Goal: Task Accomplishment & Management: Use online tool/utility

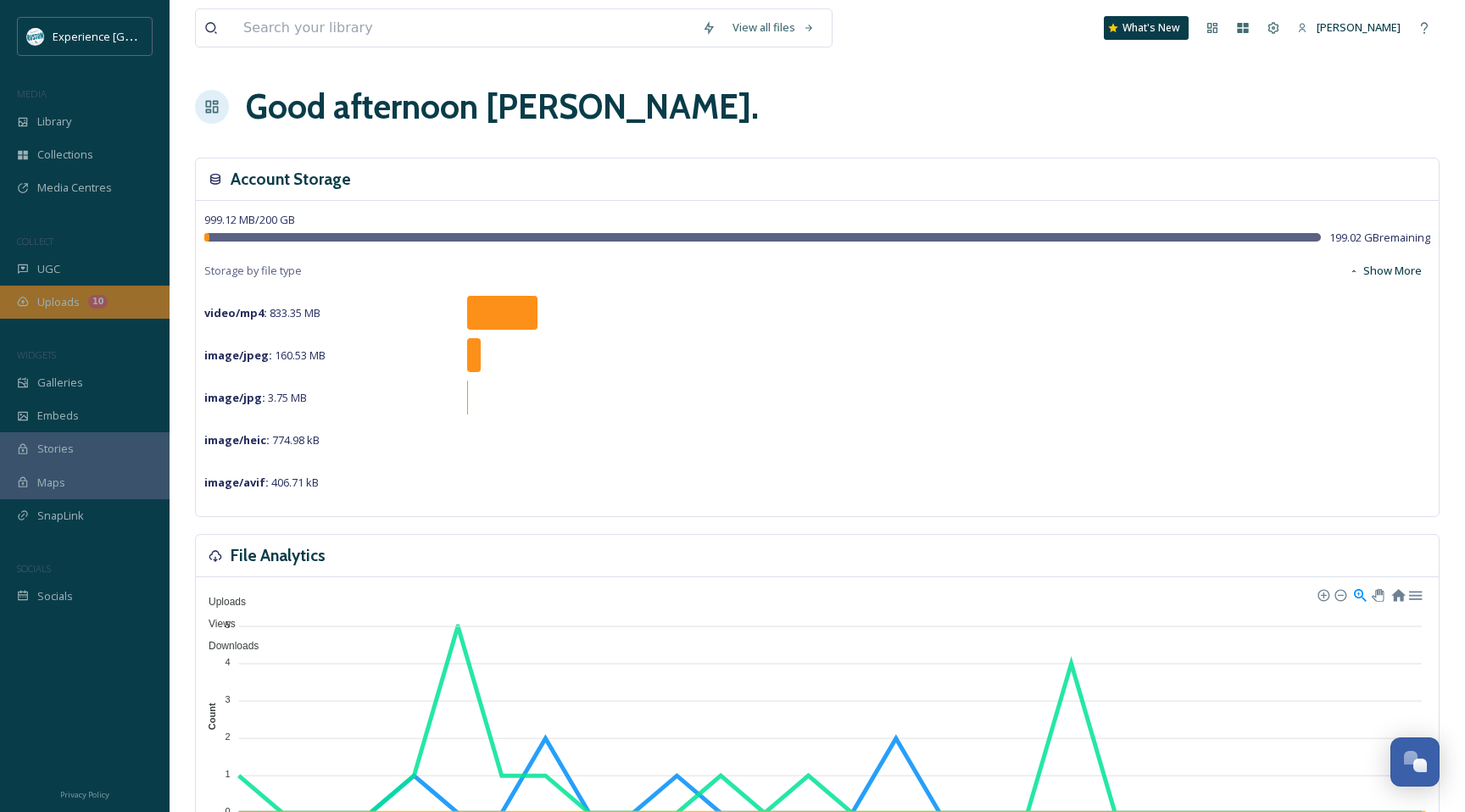
click at [93, 303] on div "10" at bounding box center [97, 302] width 20 height 14
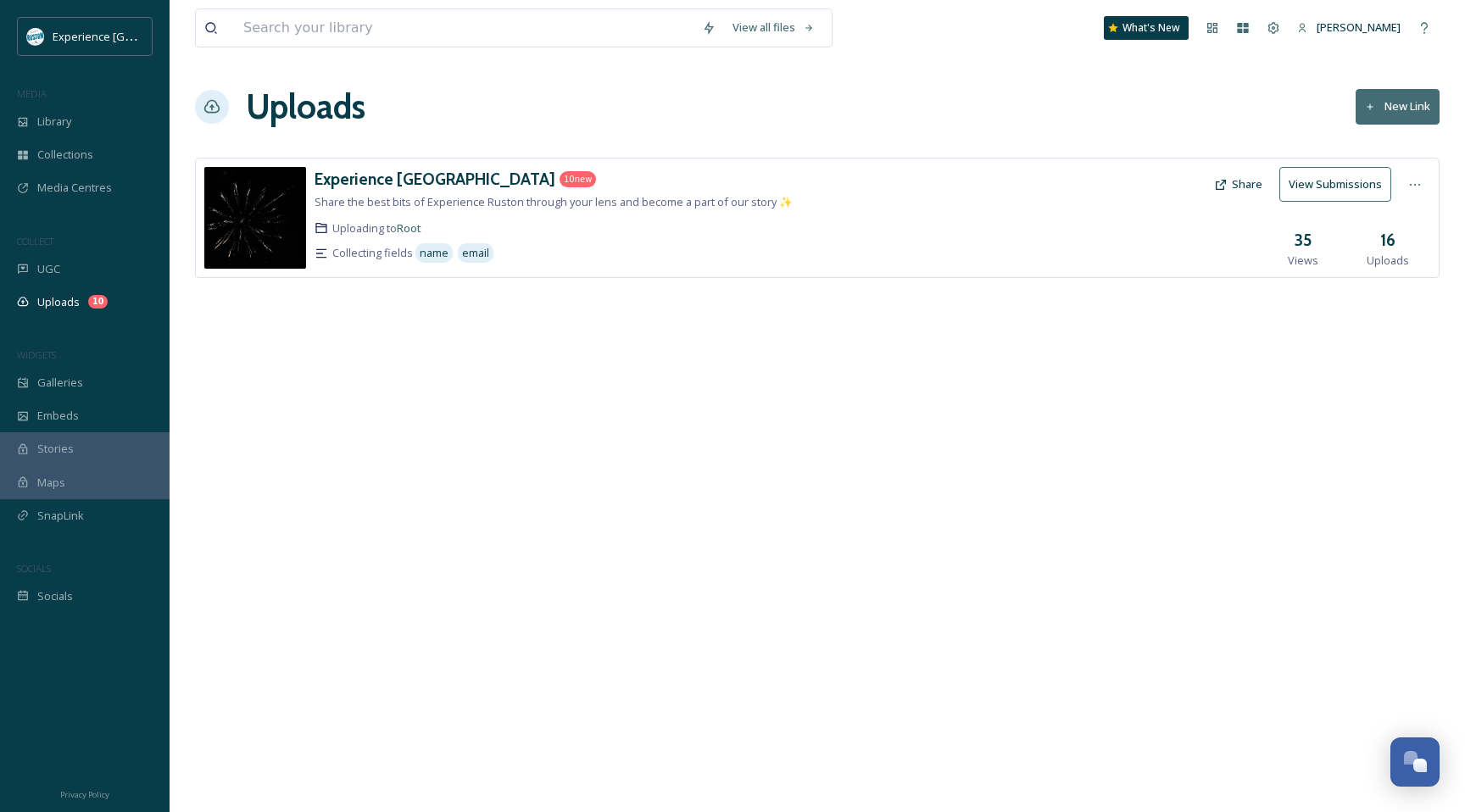
click at [486, 204] on span "Share the best bits of Experience Ruston through your lens and become a part of…" at bounding box center [553, 202] width 478 height 15
click at [590, 247] on div "Collecting fields name email" at bounding box center [620, 253] width 613 height 25
click at [1377, 247] on div "16 Uploads" at bounding box center [1387, 249] width 84 height 41
click at [1389, 243] on h3 "16" at bounding box center [1388, 240] width 15 height 25
click at [1340, 182] on button "View Submissions" at bounding box center [1335, 184] width 112 height 35
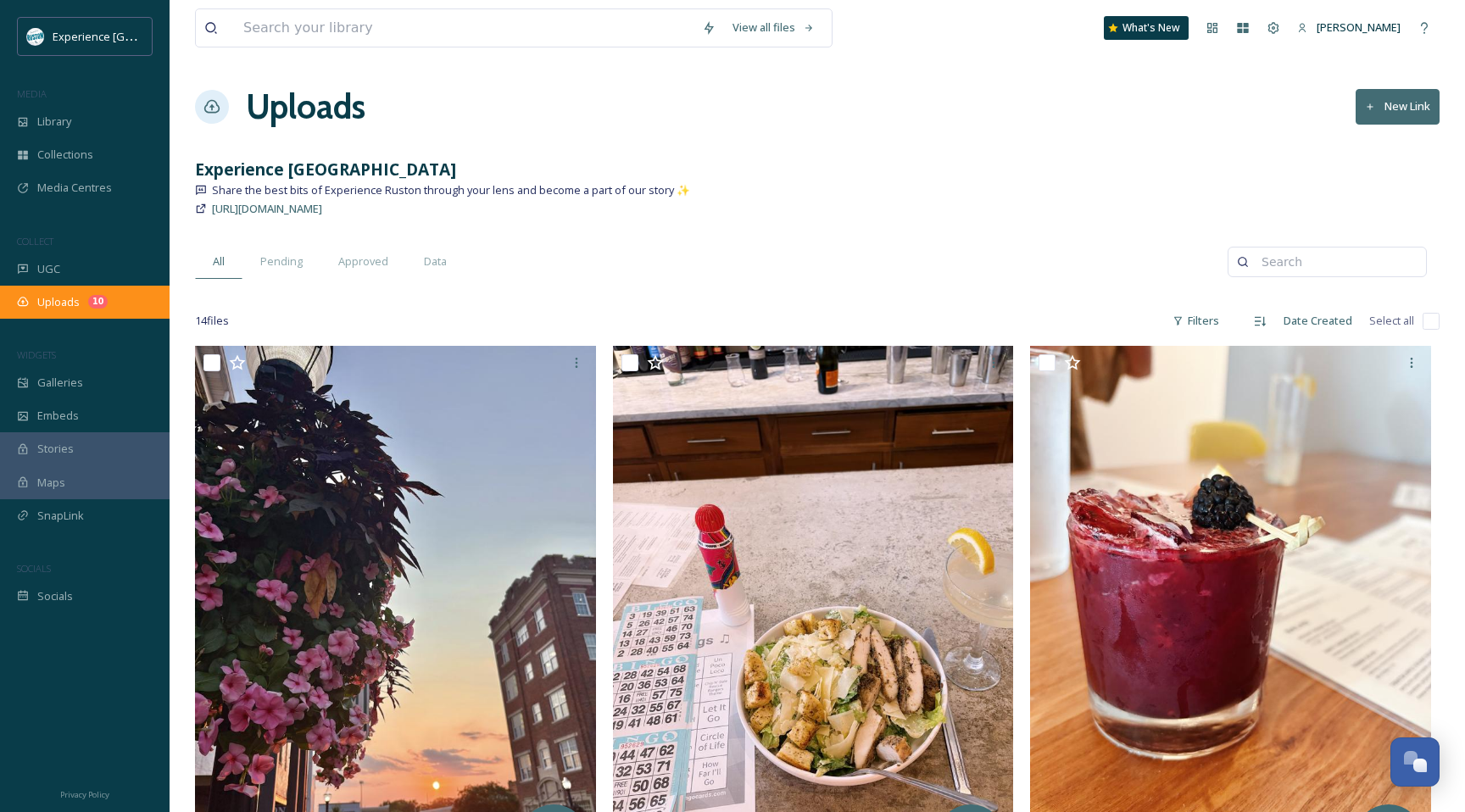
click at [112, 297] on div "Uploads 10" at bounding box center [84, 302] width 170 height 33
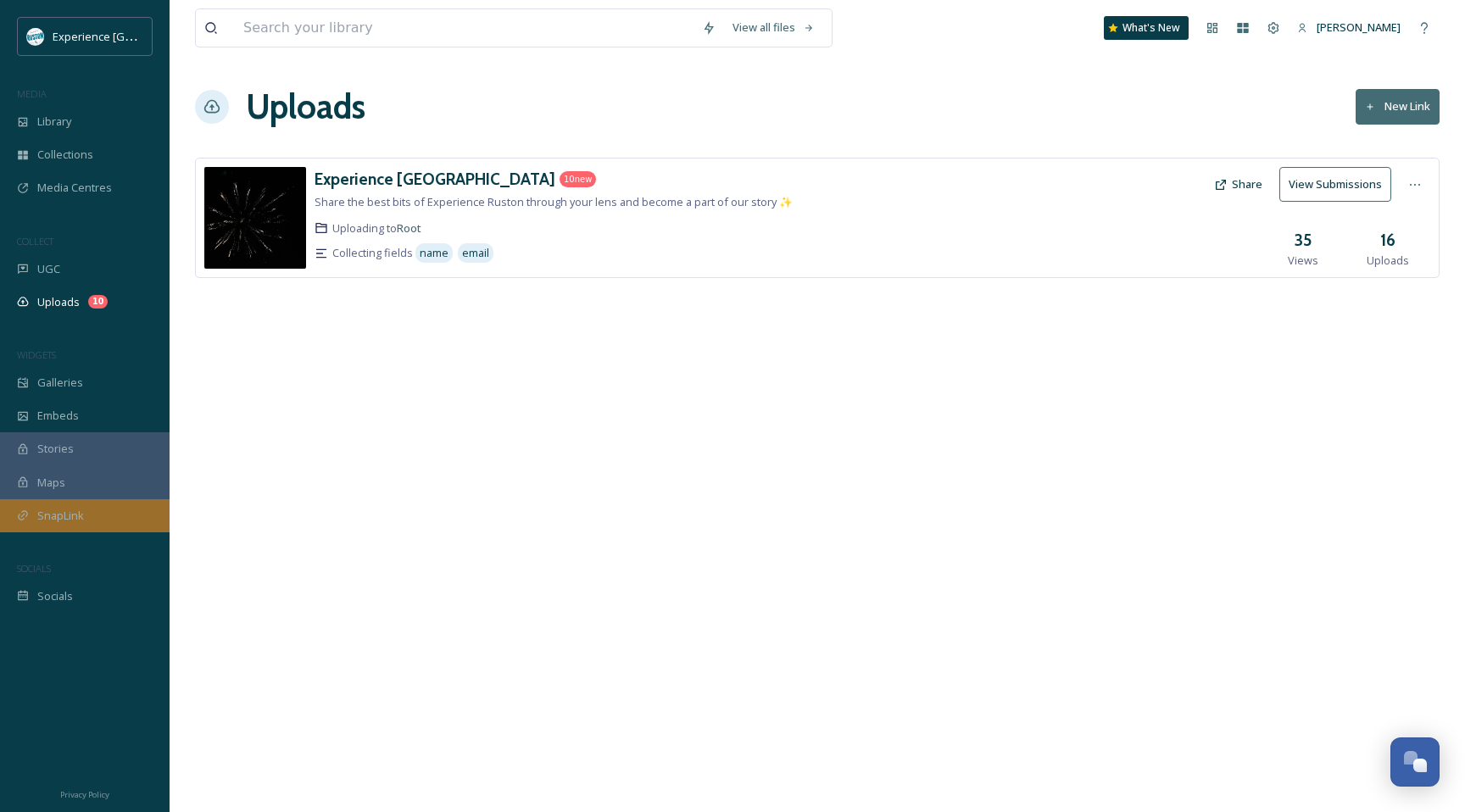
click at [118, 517] on div "SnapLink" at bounding box center [84, 515] width 170 height 33
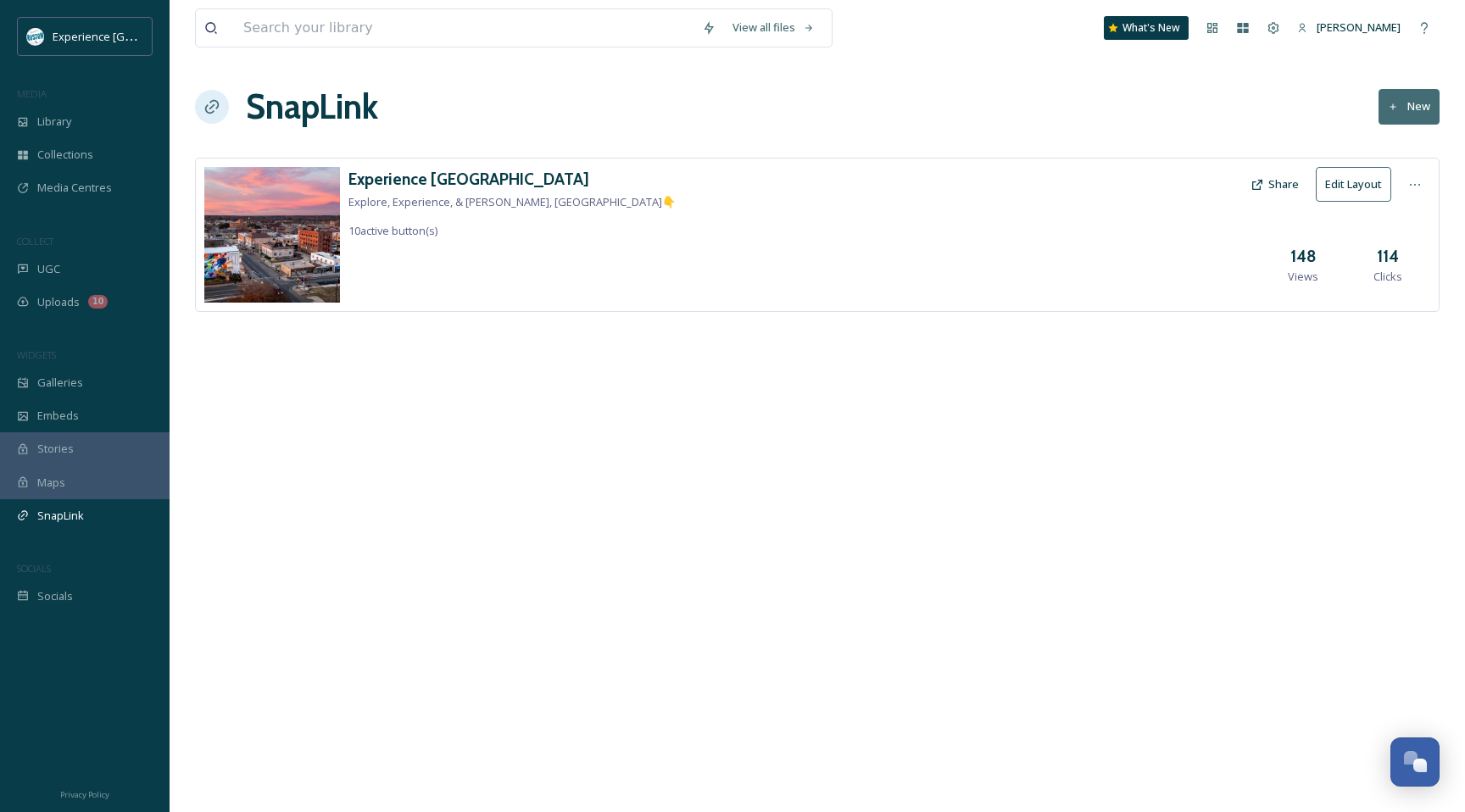
click at [468, 226] on div "Experience [PERSON_NAME] Explore, Experience, & [PERSON_NAME], [GEOGRAPHIC_DATA…" at bounding box center [512, 204] width 327 height 74
click at [388, 230] on span "10 active button(s)" at bounding box center [393, 231] width 89 height 15
click at [1362, 190] on button "Edit Layout" at bounding box center [1353, 184] width 76 height 35
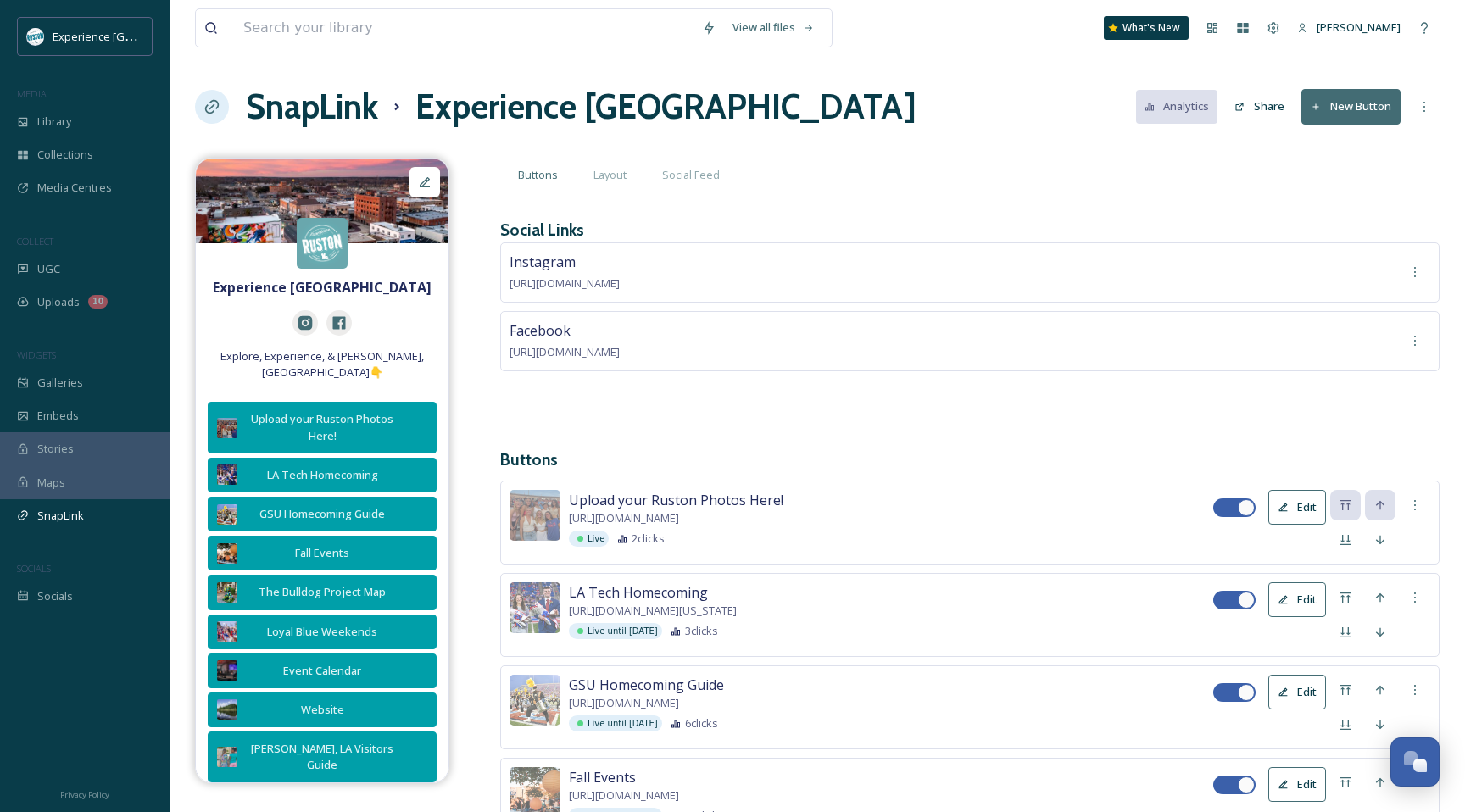
click at [1358, 94] on button "New Button" at bounding box center [1351, 106] width 99 height 35
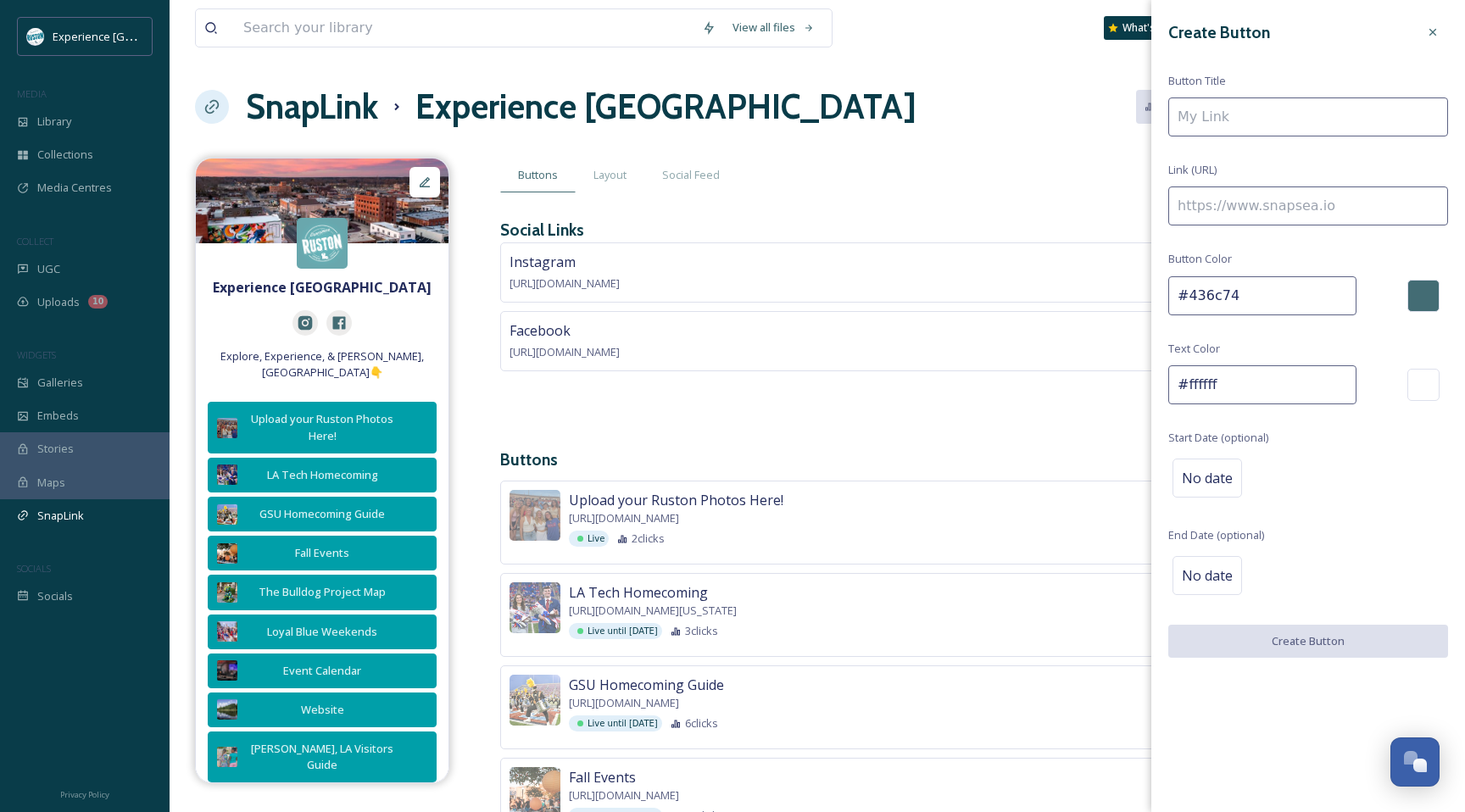
click at [1306, 120] on input at bounding box center [1308, 117] width 280 height 39
paste input "[URL][DOMAIN_NAME]"
type input "[URL][DOMAIN_NAME]"
click at [1258, 212] on input at bounding box center [1308, 206] width 280 height 39
paste input "[URL][DOMAIN_NAME]"
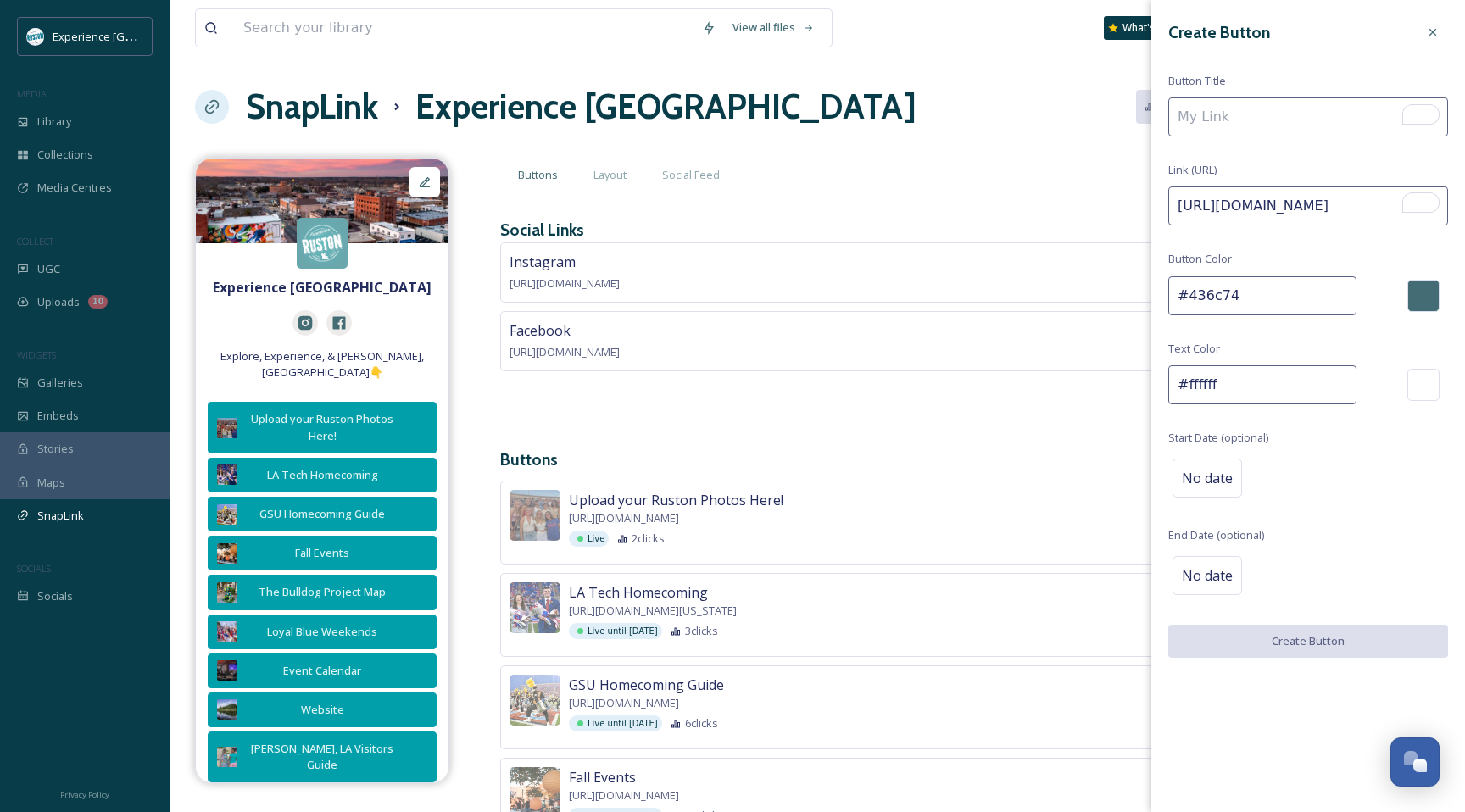
scroll to position [0, 1124]
click at [1281, 190] on input "[URL][DOMAIN_NAME]" at bounding box center [1308, 206] width 280 height 39
click at [1253, 211] on input "[URL][DOMAIN_NAME]" at bounding box center [1308, 206] width 280 height 39
type input "[URL][DOMAIN_NAME]"
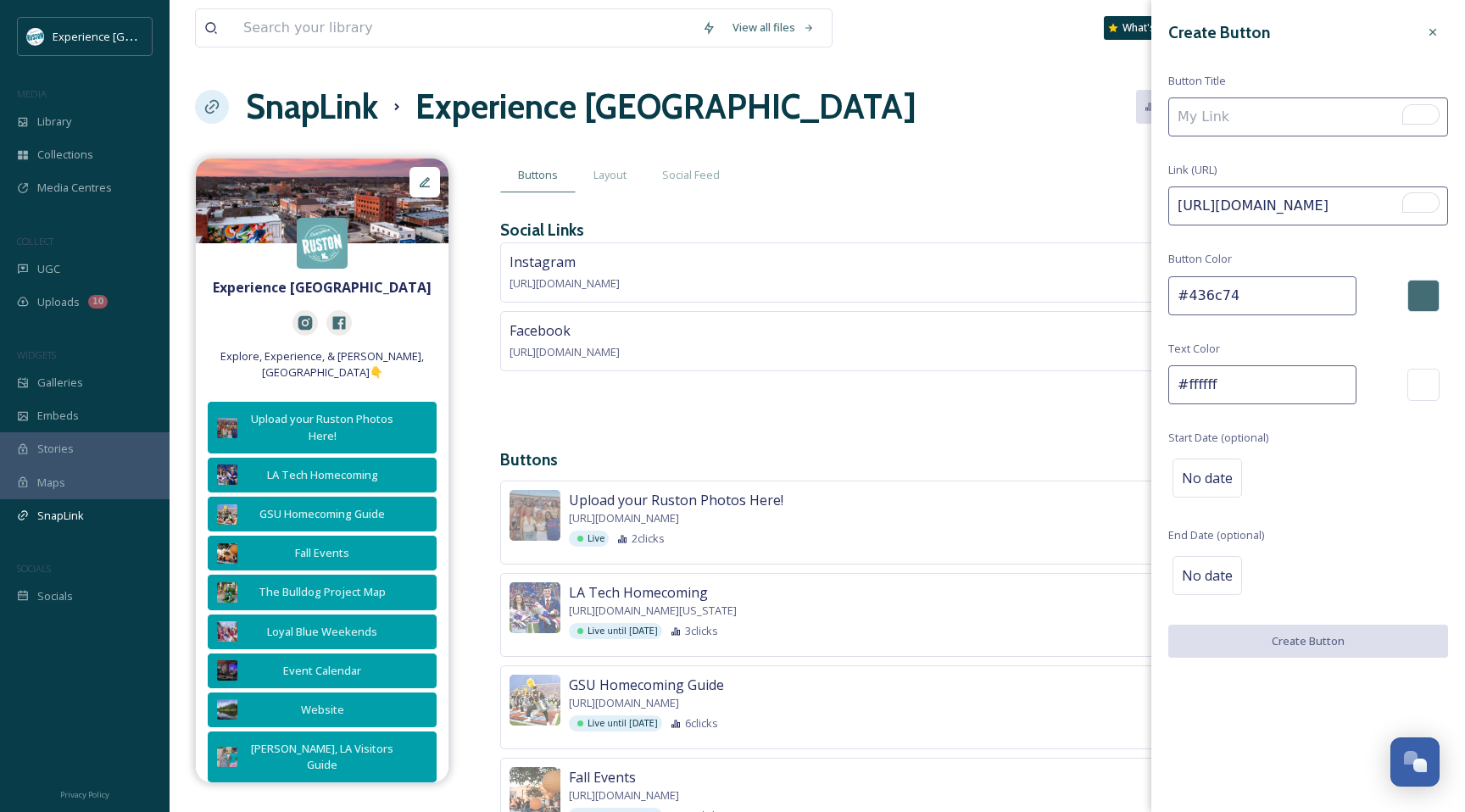
scroll to position [0, 0]
click at [1227, 126] on input "To enrich screen reader interactions, please activate Accessibility in Grammarl…" at bounding box center [1308, 117] width 280 height 39
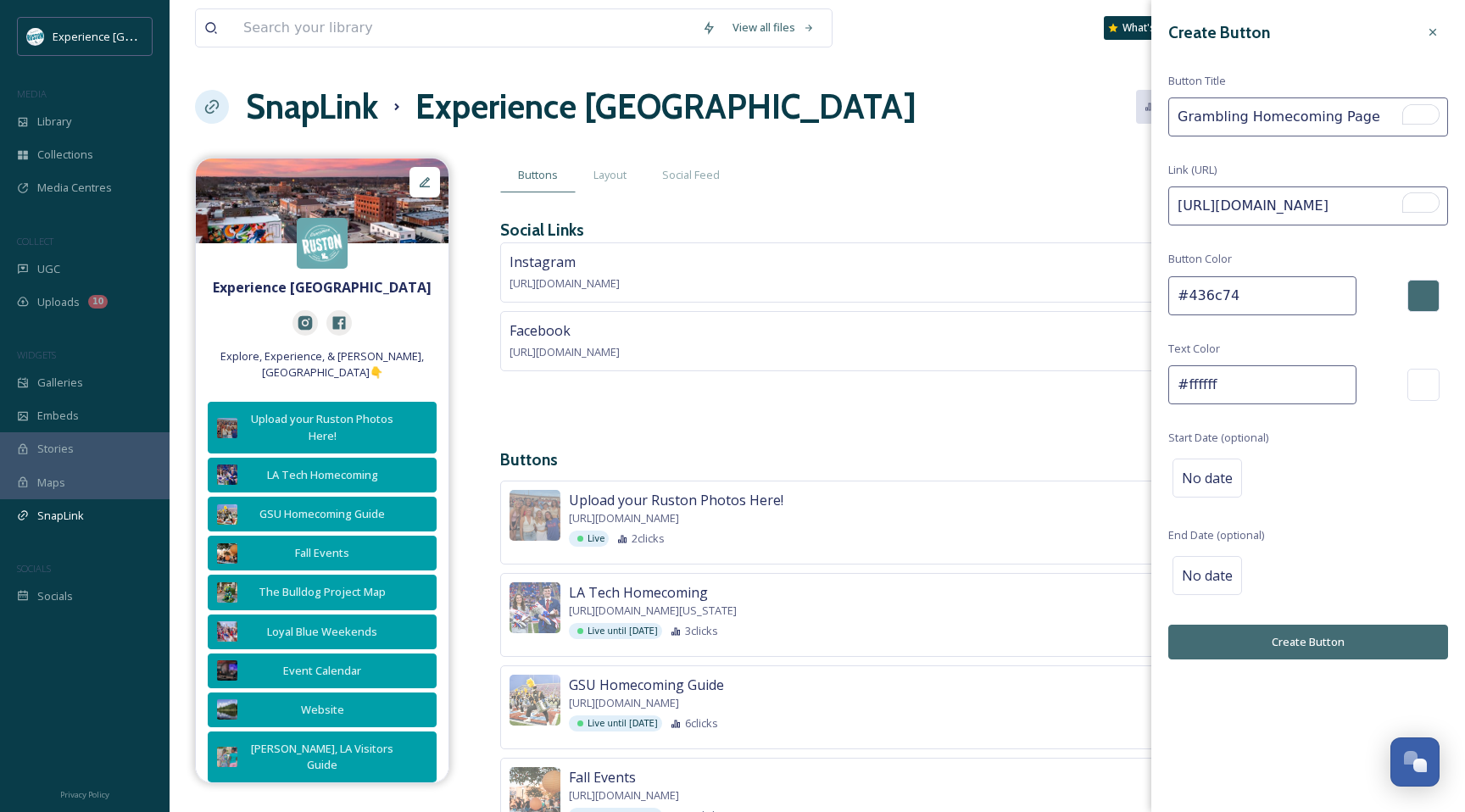
type input "Grambling Homecoming Page"
click at [1299, 631] on button "Create Button" at bounding box center [1308, 642] width 280 height 35
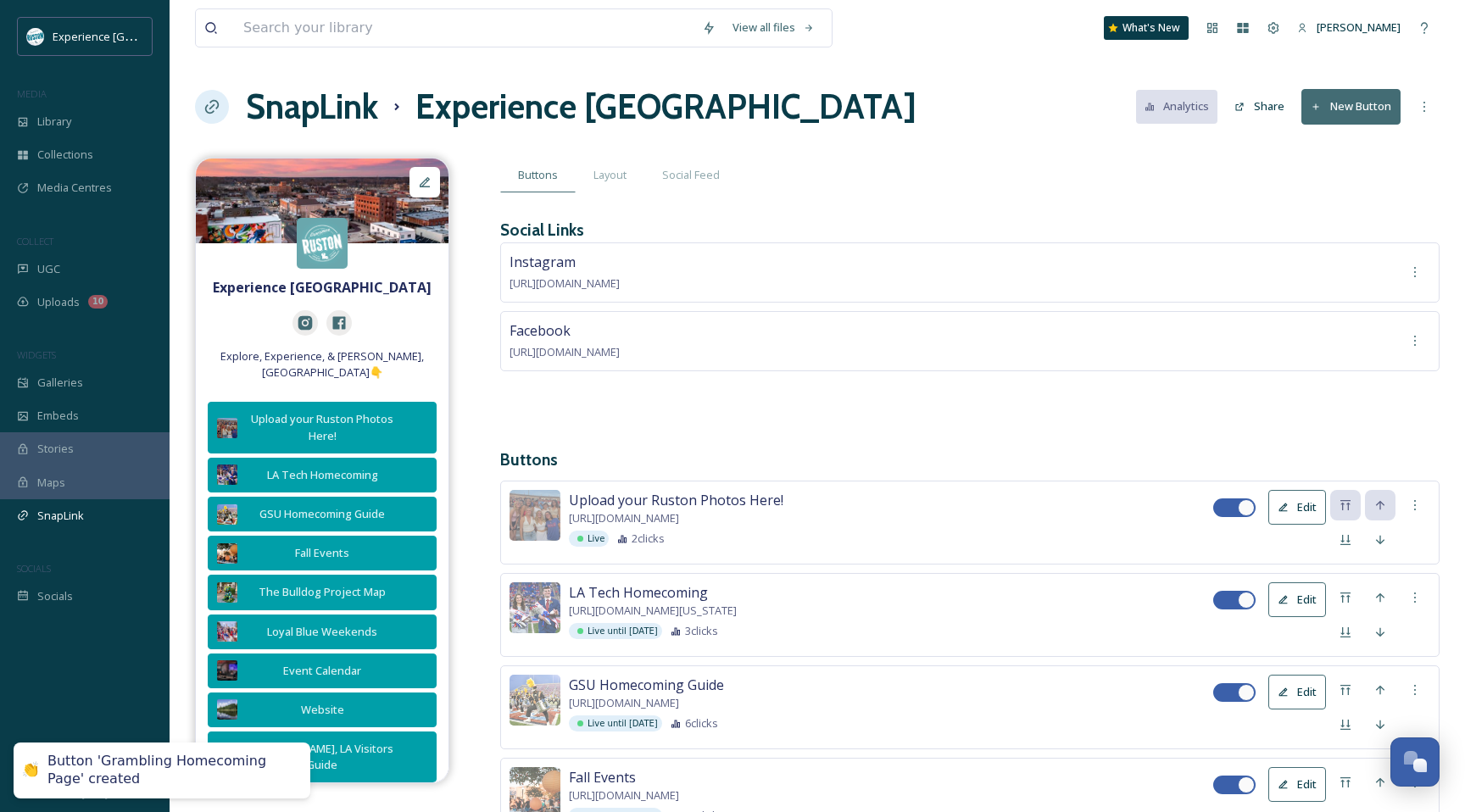
scroll to position [1212, 0]
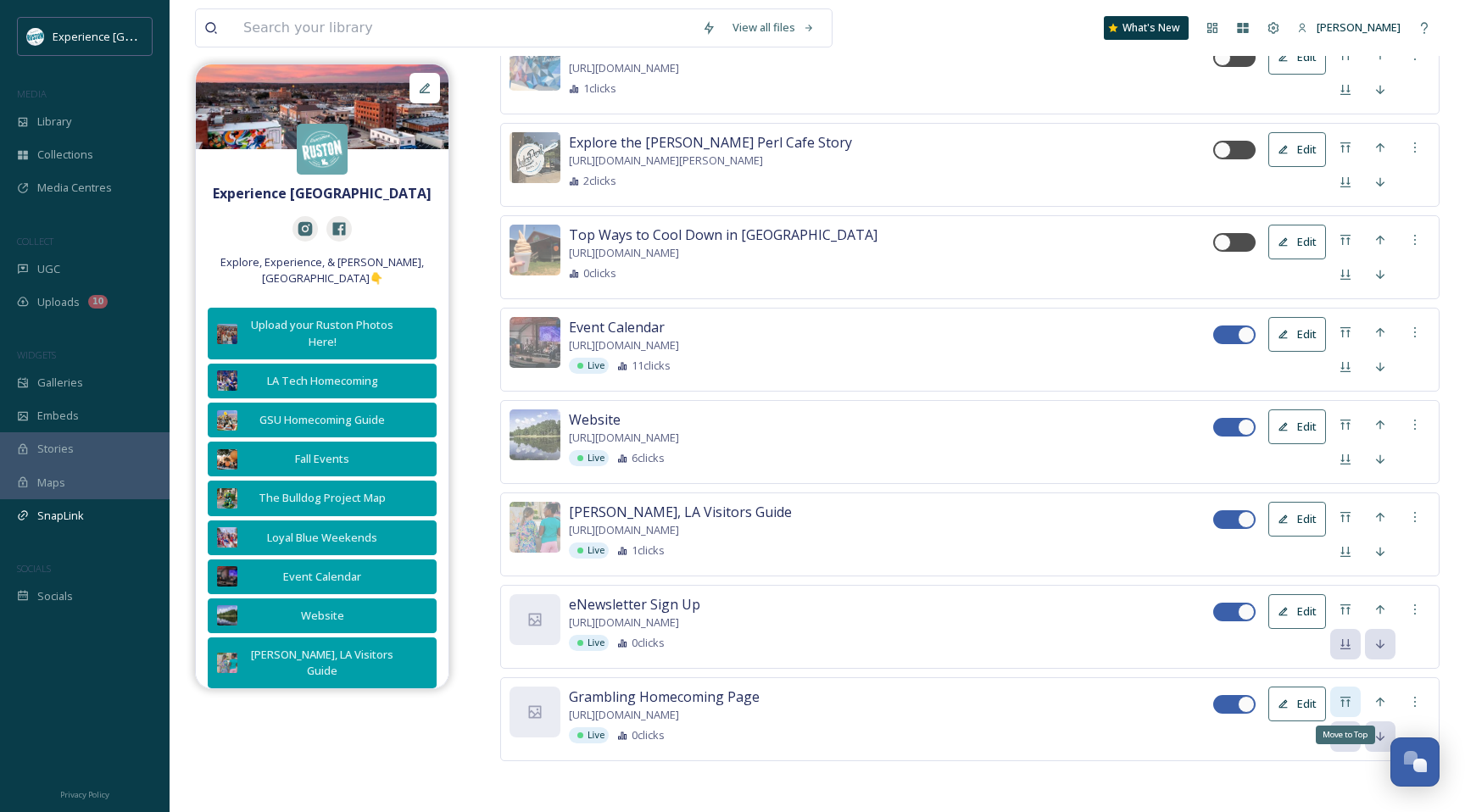
click at [1343, 697] on icon at bounding box center [1346, 702] width 10 height 10
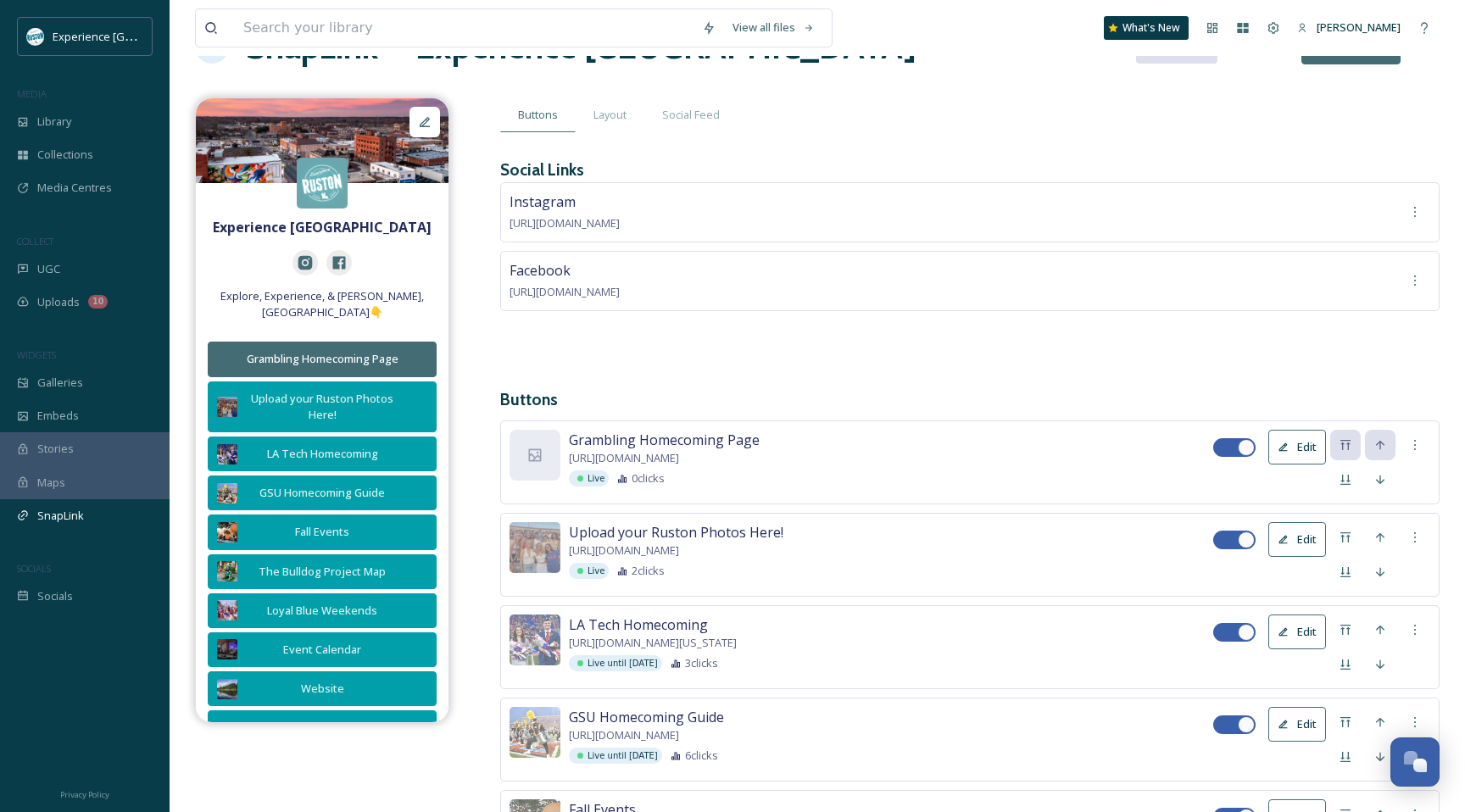
scroll to position [63, 0]
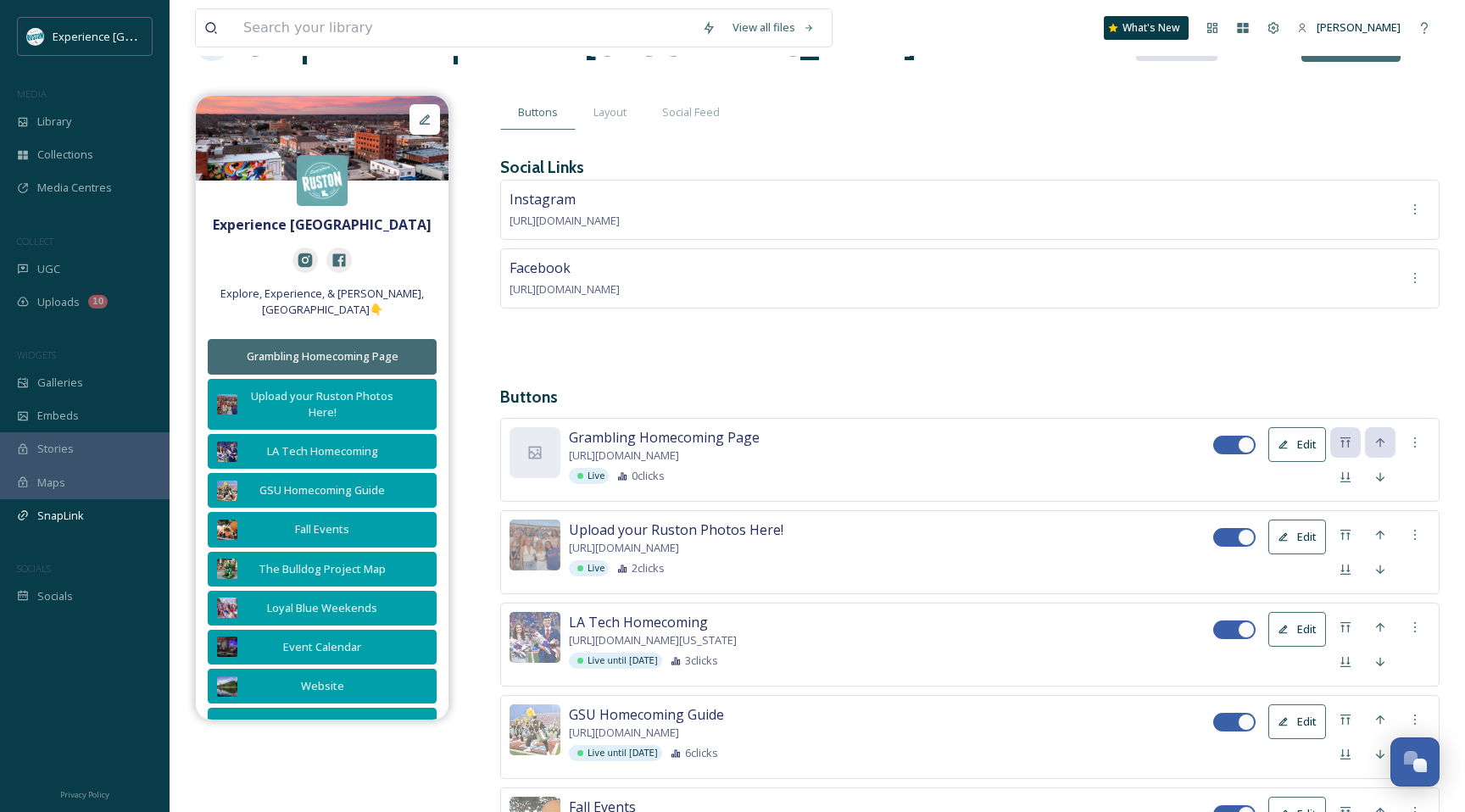
click at [1307, 647] on button "Edit" at bounding box center [1297, 629] width 58 height 35
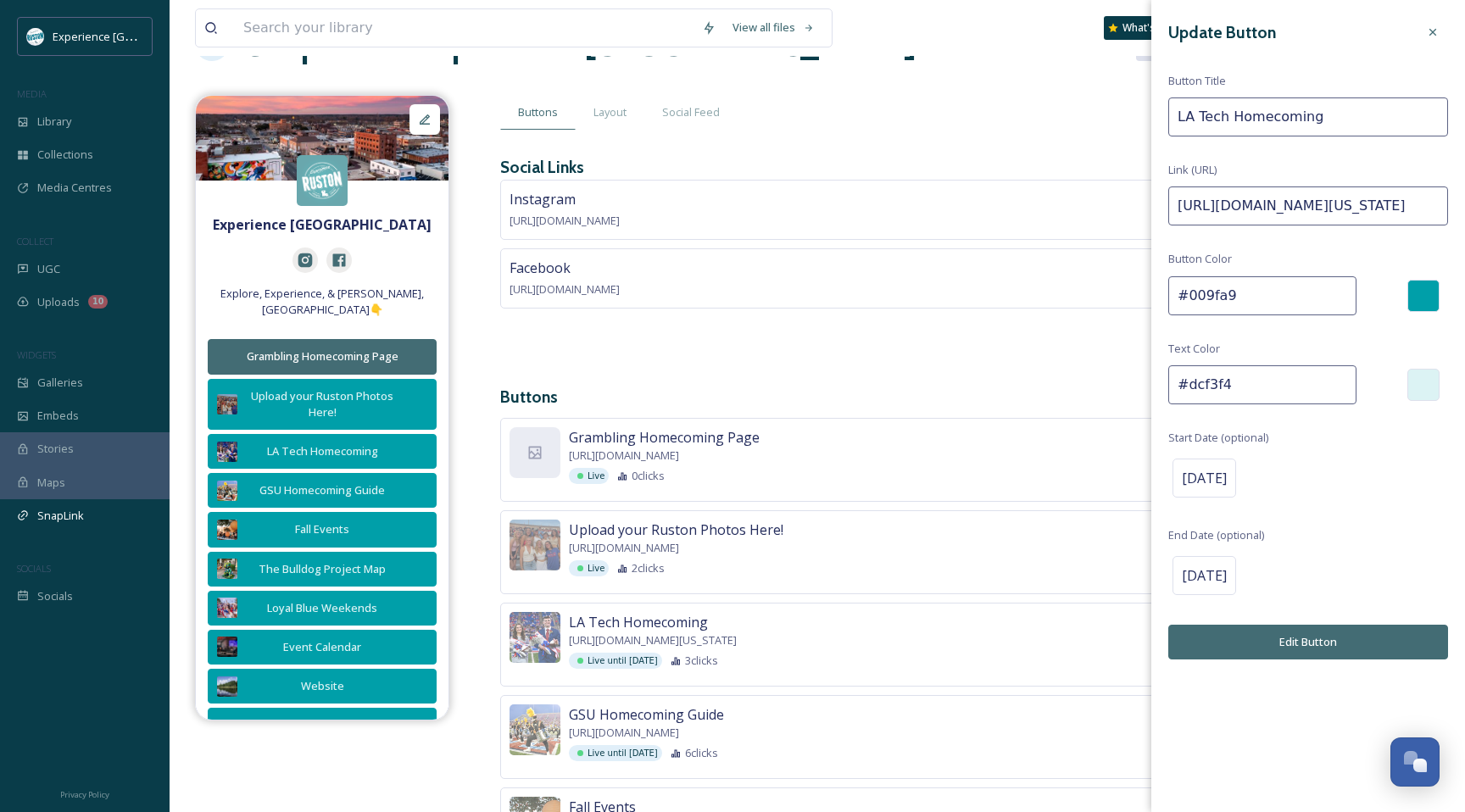
click at [1219, 302] on input "#009fa9" at bounding box center [1262, 296] width 188 height 39
click at [1032, 397] on h3 "Buttons" at bounding box center [970, 397] width 939 height 25
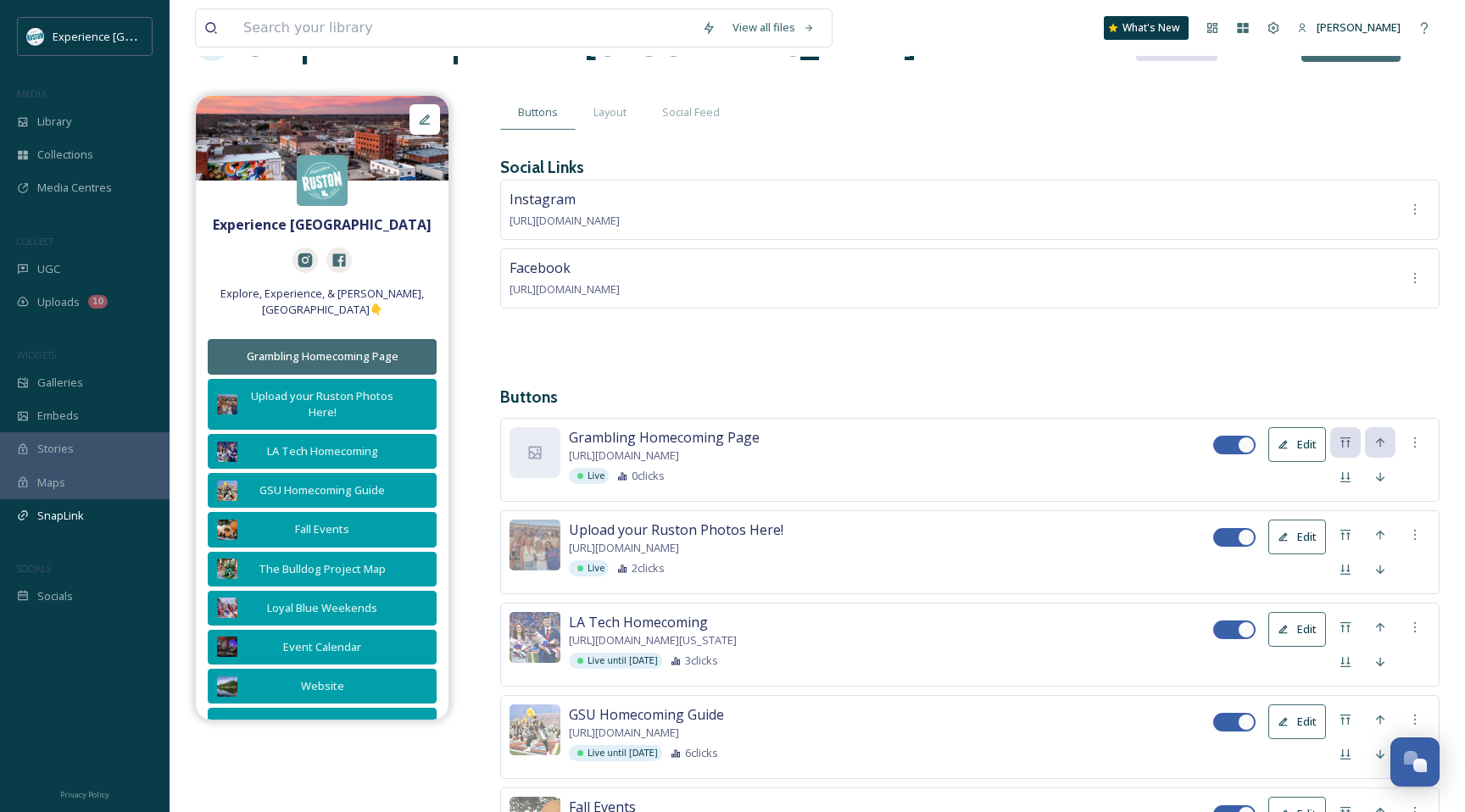
click at [1289, 438] on button "Edit" at bounding box center [1297, 444] width 58 height 35
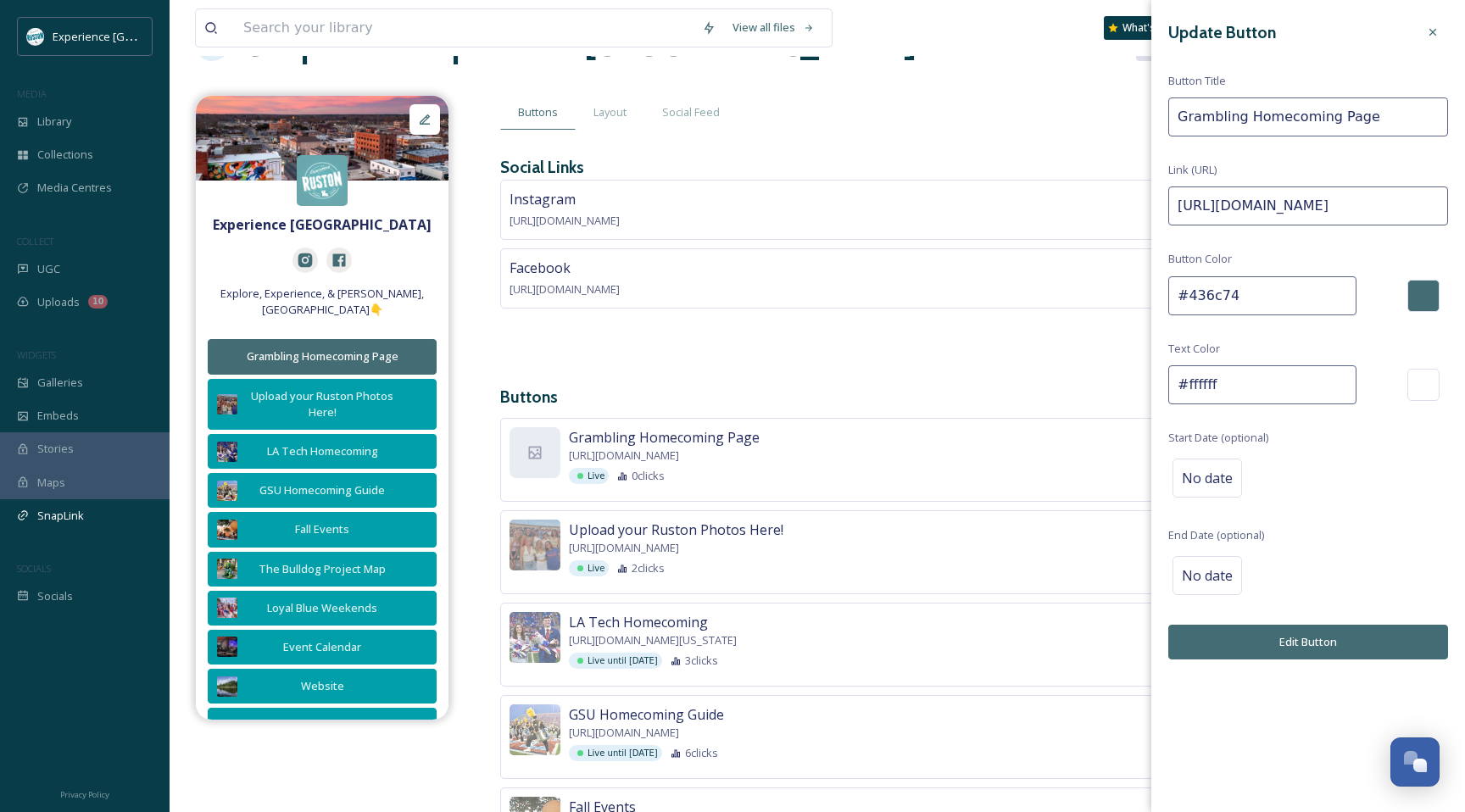
click at [1204, 299] on input "#436c74" at bounding box center [1262, 296] width 188 height 39
paste input "009fa9"
type input "#009fa9"
click at [1012, 502] on div "Grambling Homecoming Page [URL][DOMAIN_NAME] Live 0 clicks Edit" at bounding box center [970, 460] width 939 height 84
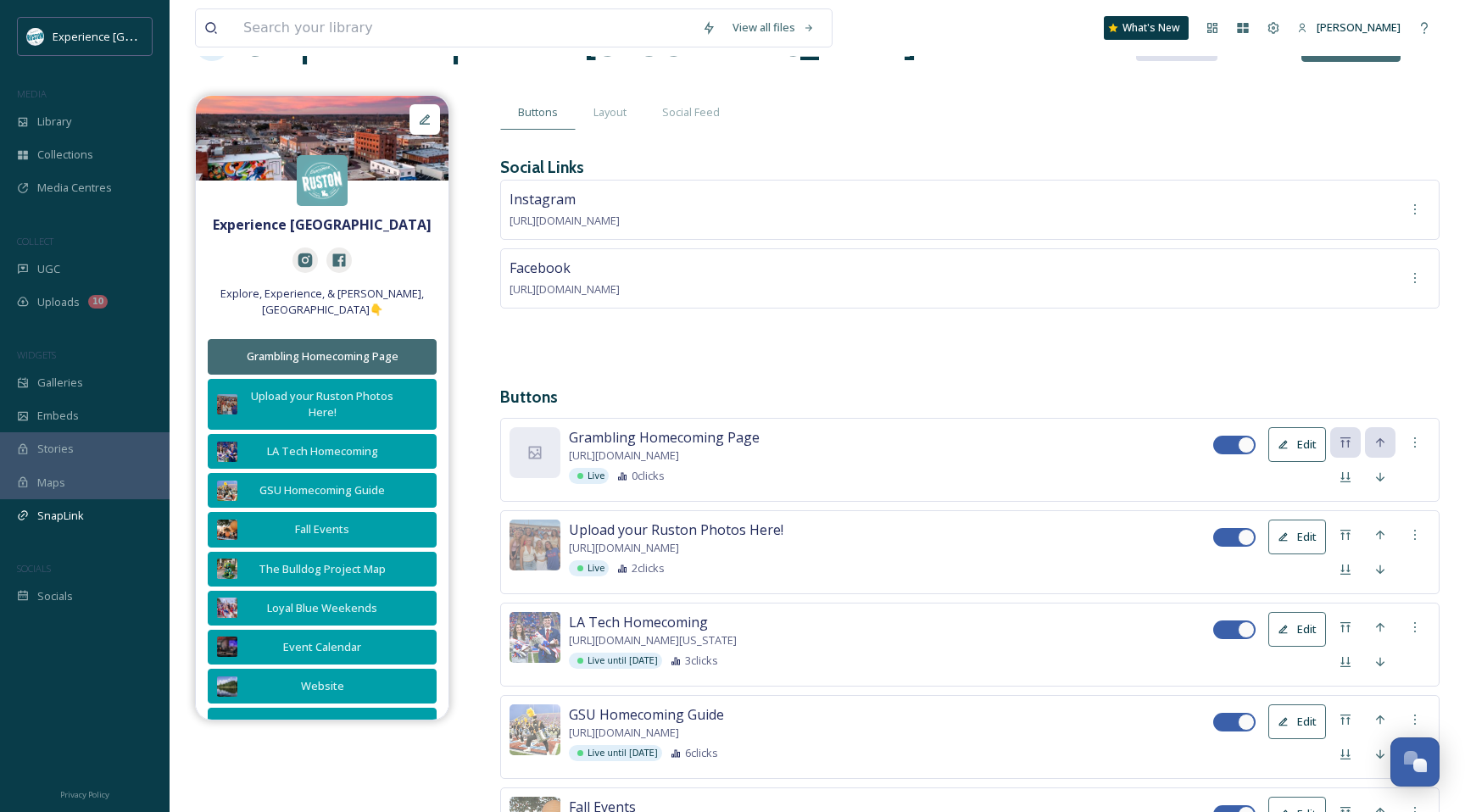
click at [1081, 648] on div "LA Tech Homecoming [URL][DOMAIN_NAME][US_STATE] Live until [DATE] 3 clicks" at bounding box center [891, 640] width 644 height 57
click at [1047, 745] on div "GSU Homecoming Guide [URL][DOMAIN_NAME] Live until [DATE] 6 clicks" at bounding box center [891, 733] width 644 height 57
click at [1286, 736] on button "Edit" at bounding box center [1297, 722] width 58 height 35
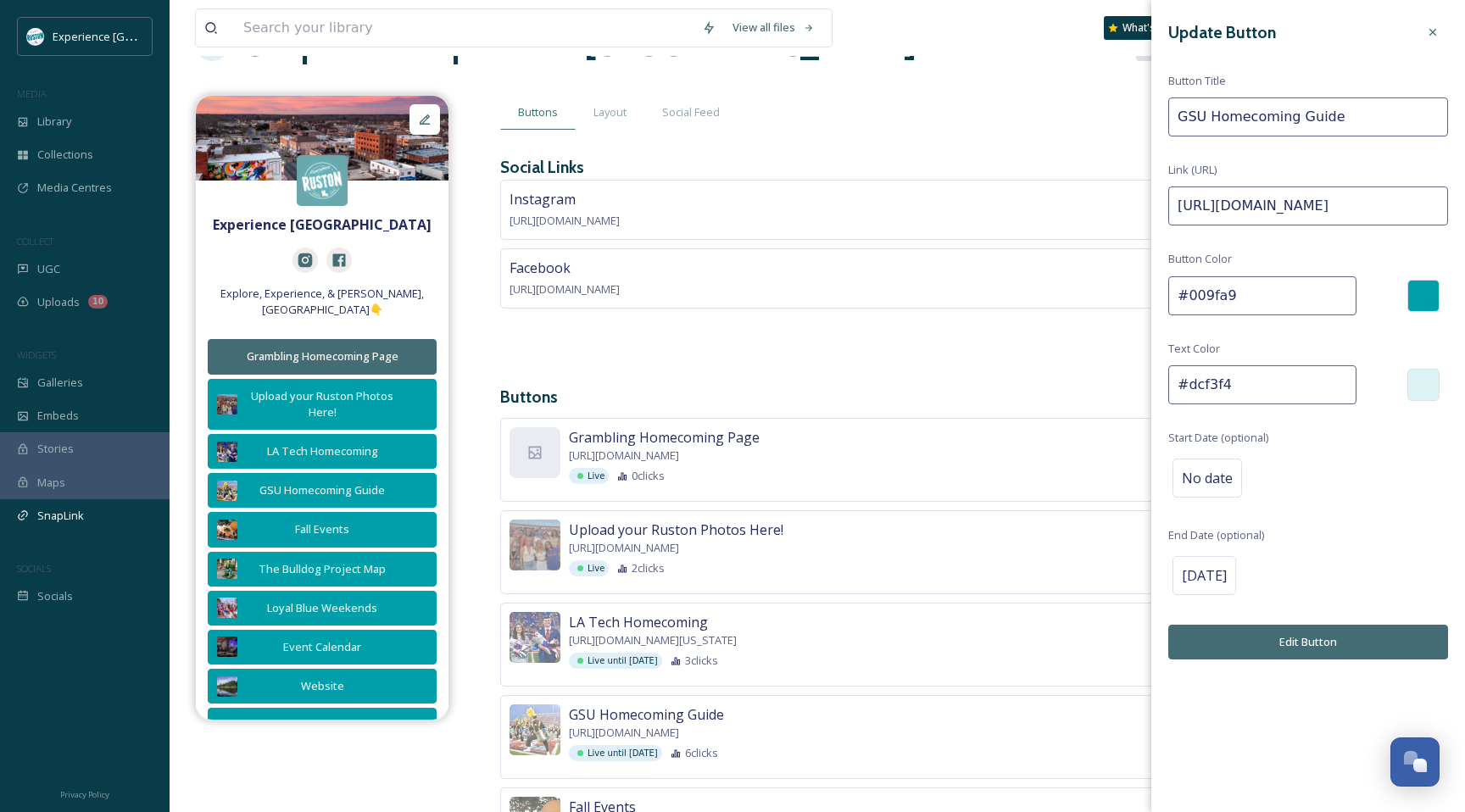
click at [1209, 398] on input "#dcf3f4" at bounding box center [1262, 385] width 188 height 39
click at [1122, 577] on div "Live 2 clicks" at bounding box center [891, 568] width 644 height 16
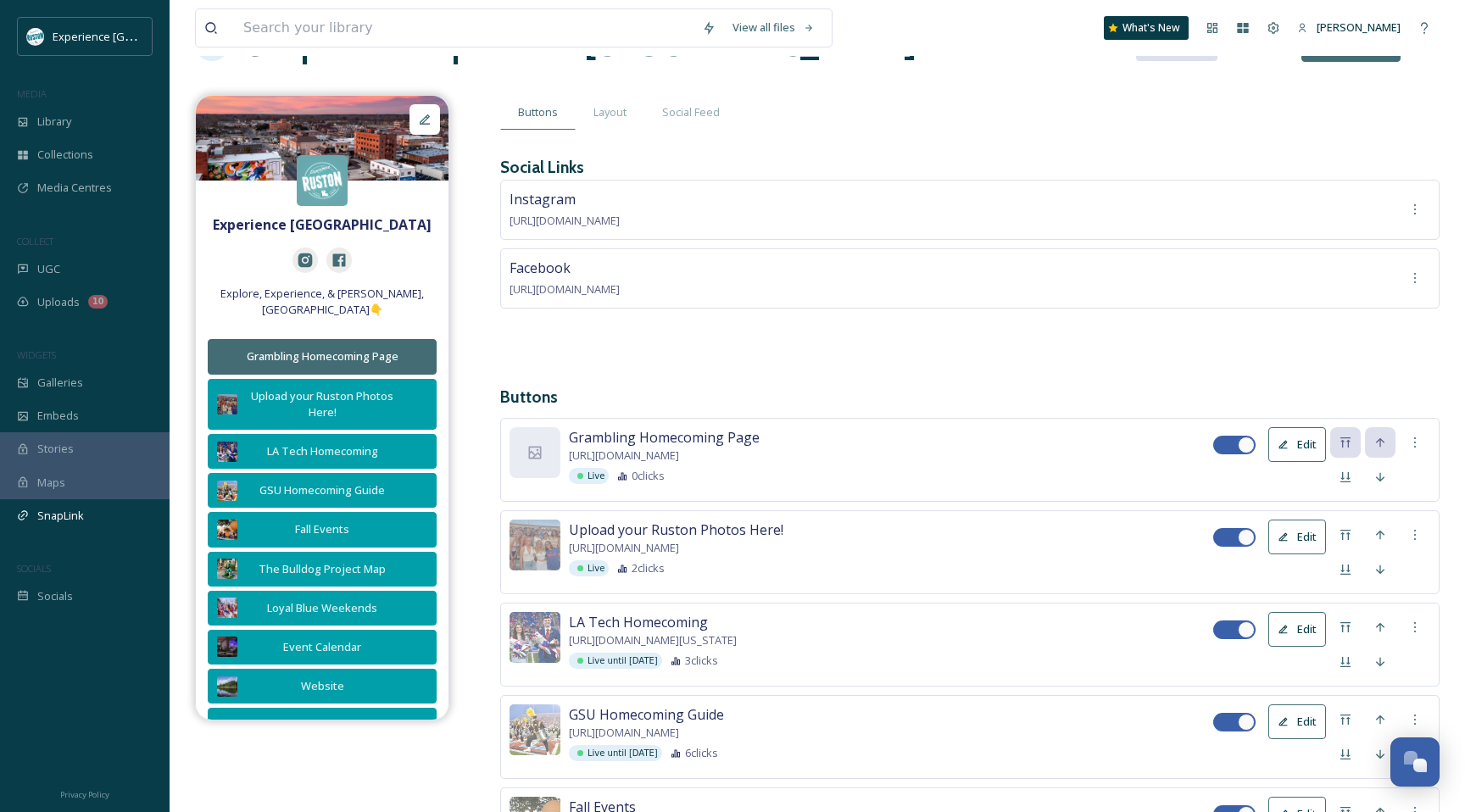
click at [1303, 446] on button "Edit" at bounding box center [1297, 444] width 58 height 35
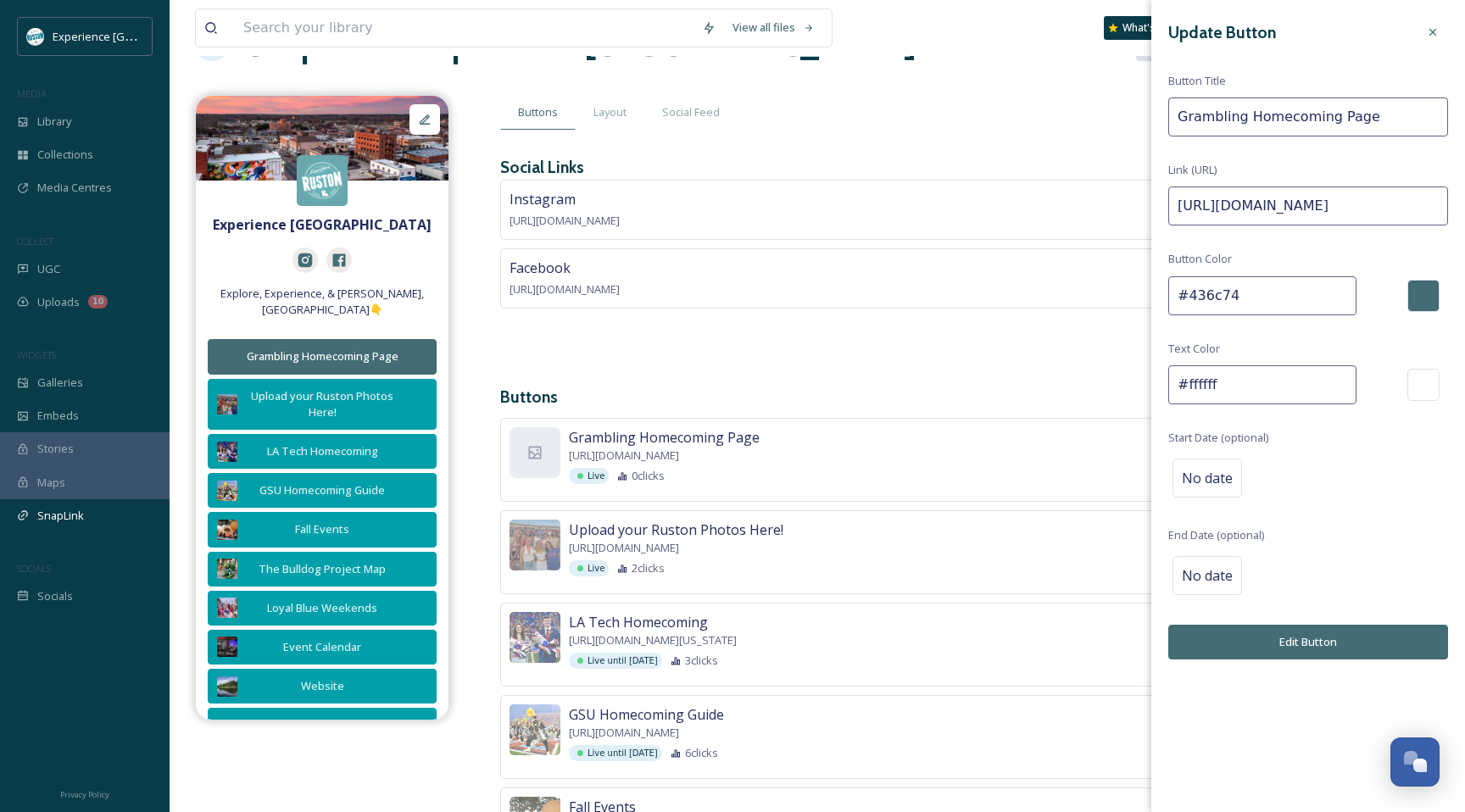
click at [1245, 387] on input "#ffffff" at bounding box center [1262, 385] width 188 height 39
paste input "dcf3f4"
type input "#dcf3f4"
click at [1274, 633] on button "Edit Button" at bounding box center [1308, 642] width 280 height 35
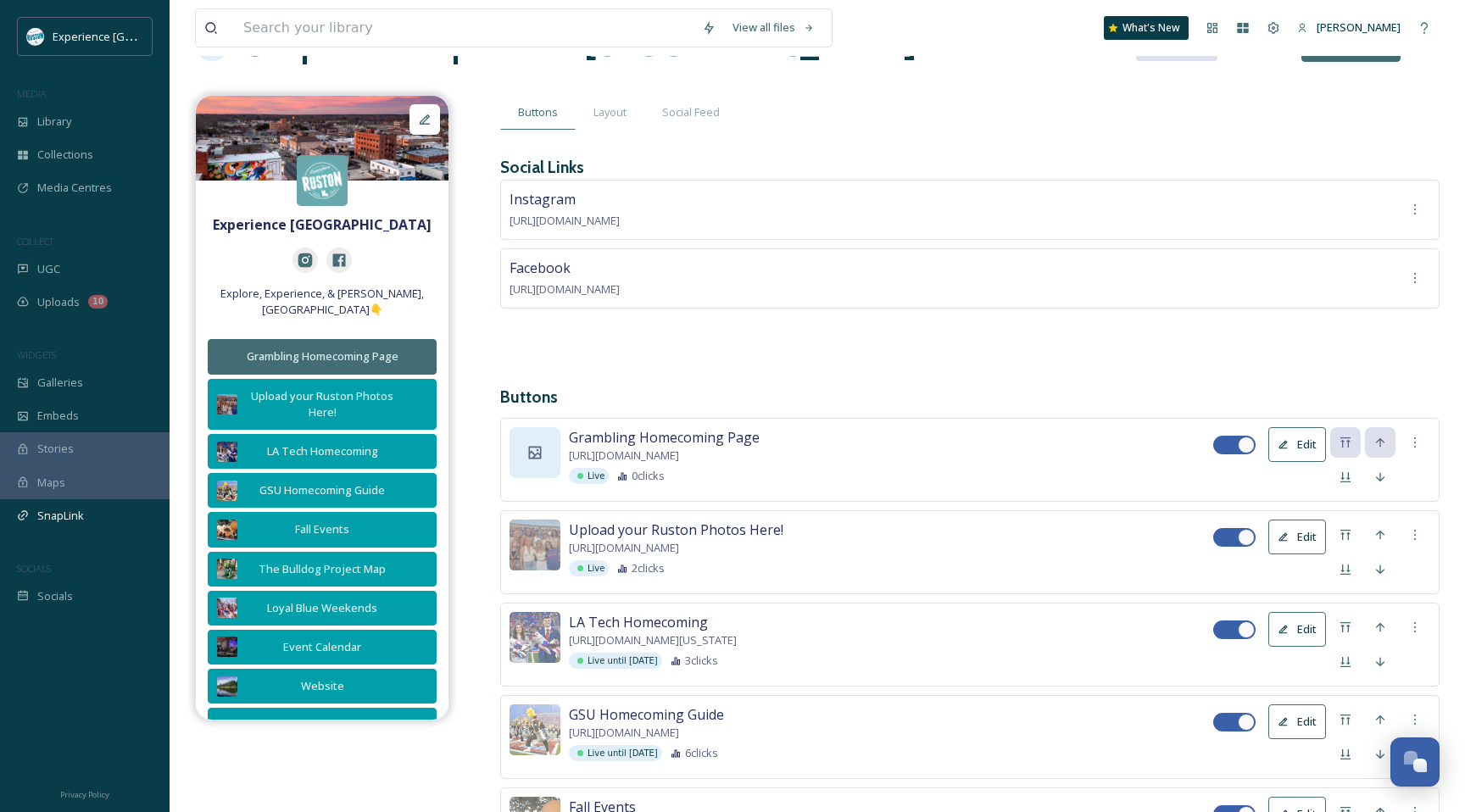
click at [525, 427] on div at bounding box center [535, 452] width 51 height 51
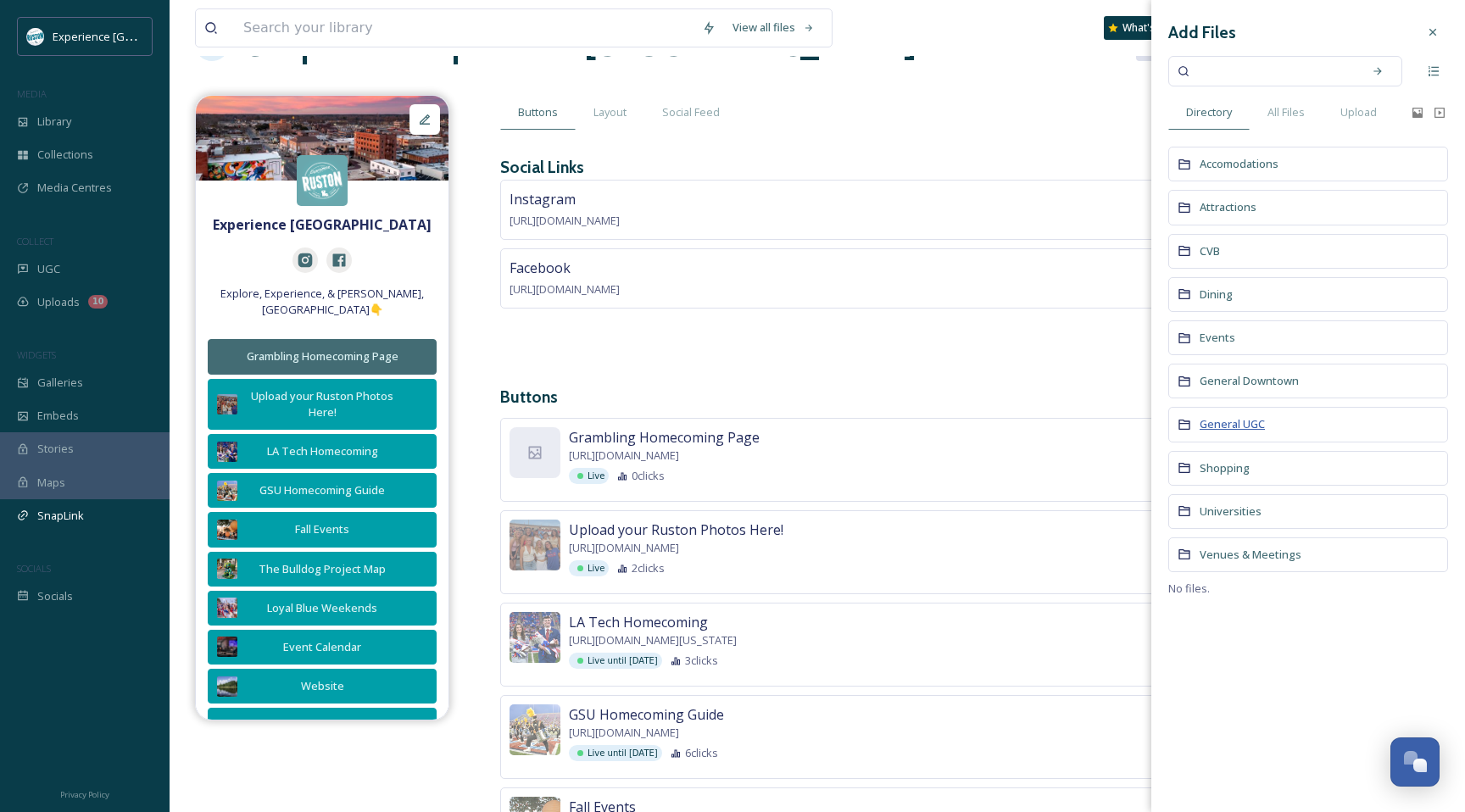
click at [1248, 423] on span "General UGC" at bounding box center [1232, 424] width 66 height 15
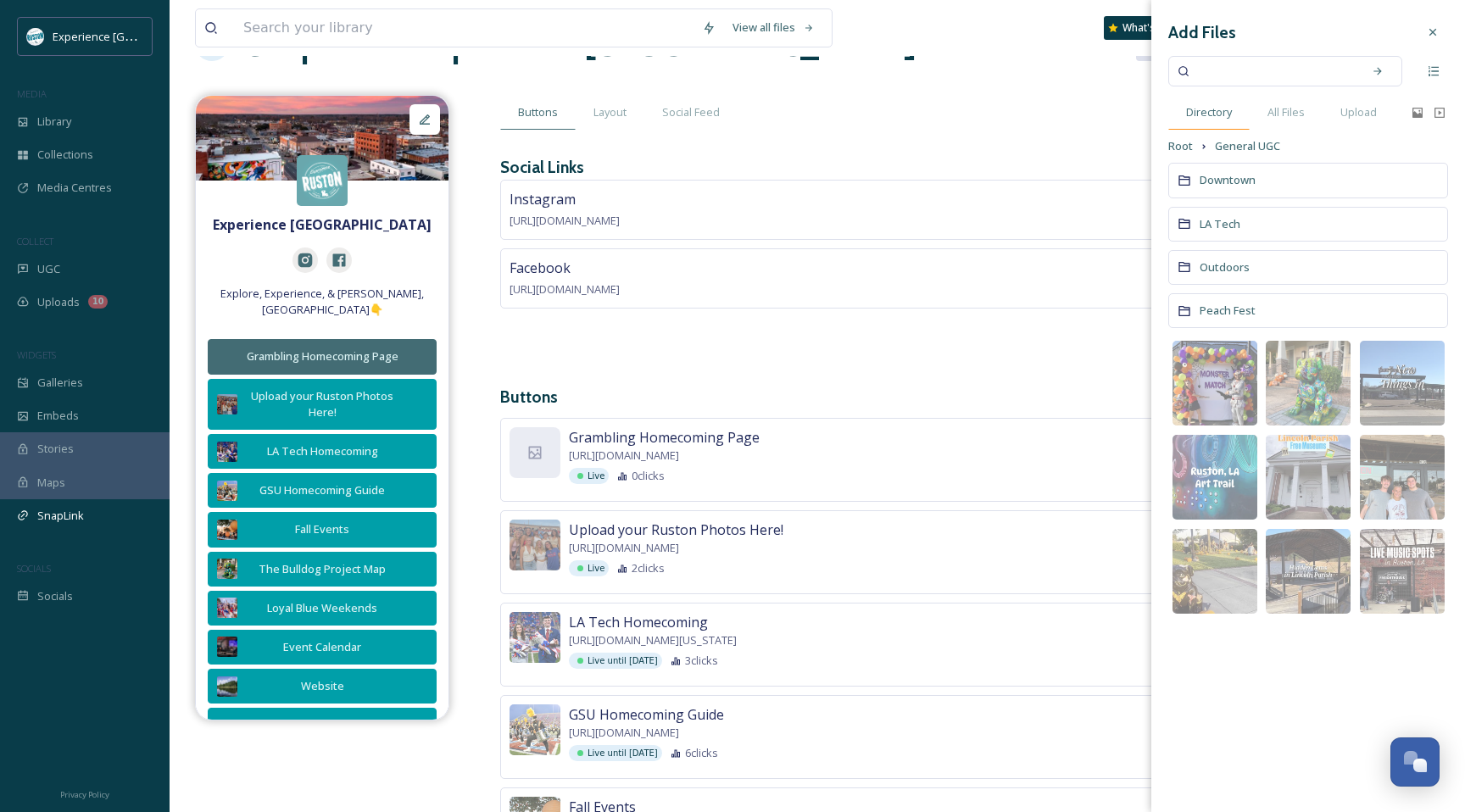
click at [1217, 114] on span "Directory" at bounding box center [1209, 112] width 46 height 16
click at [1220, 124] on div "Directory" at bounding box center [1209, 112] width 82 height 35
click at [1194, 141] on div "Root General UGC" at bounding box center [1308, 146] width 280 height 16
click at [1183, 144] on span "Root" at bounding box center [1180, 146] width 25 height 16
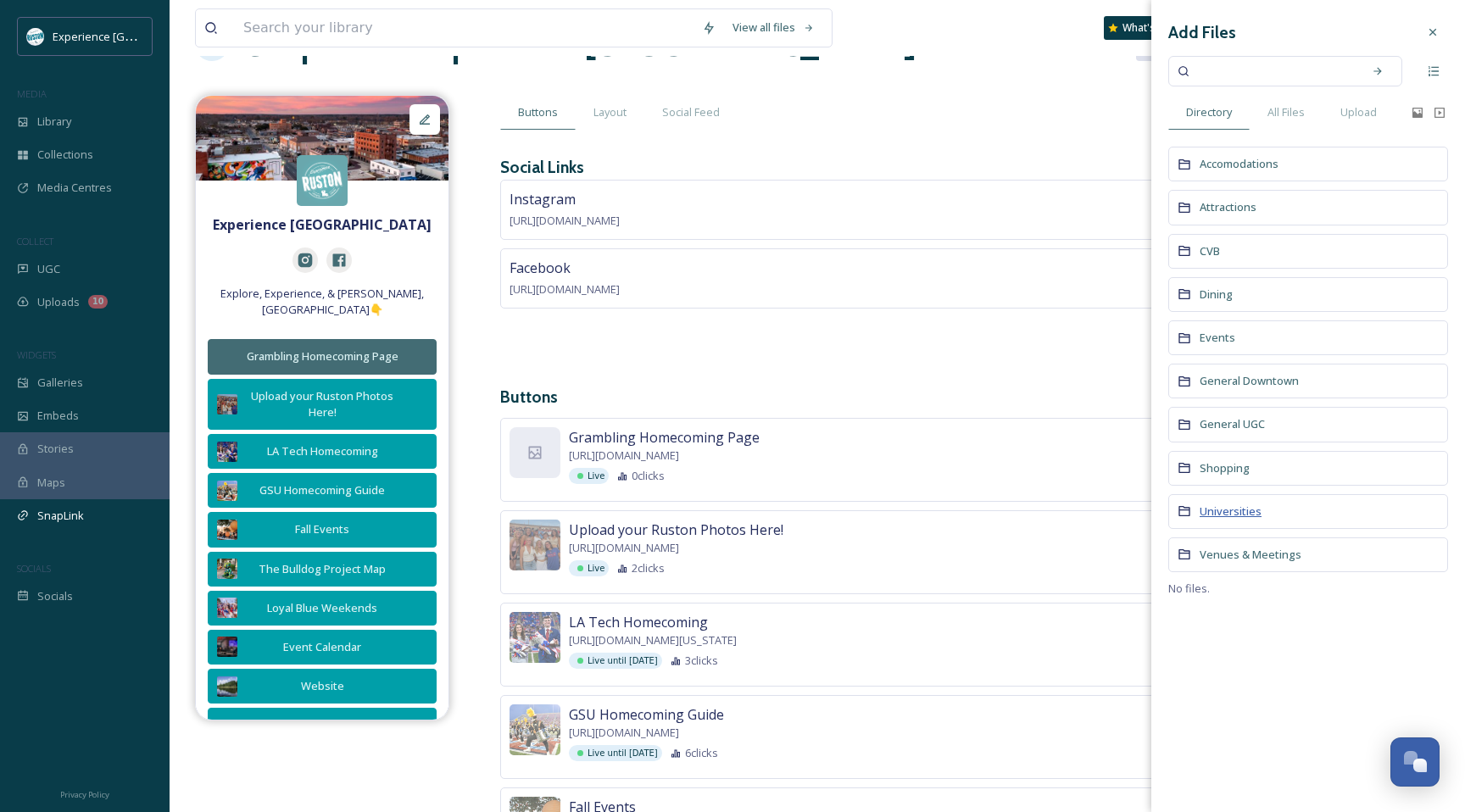
click at [1243, 509] on span "Universities" at bounding box center [1231, 511] width 62 height 15
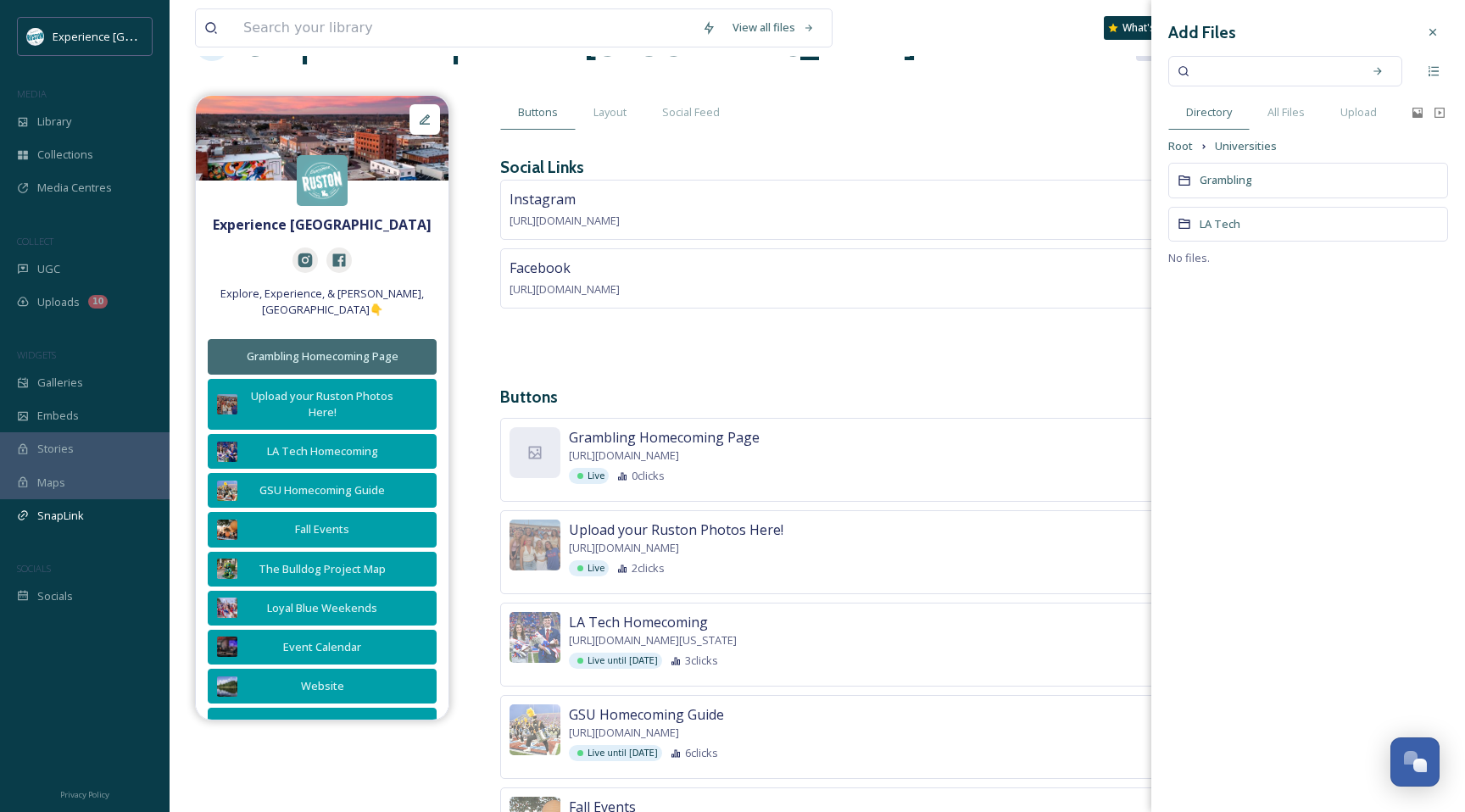
click at [1220, 171] on div "Grambling" at bounding box center [1308, 180] width 280 height 35
click at [1212, 262] on span "Sports" at bounding box center [1217, 267] width 35 height 15
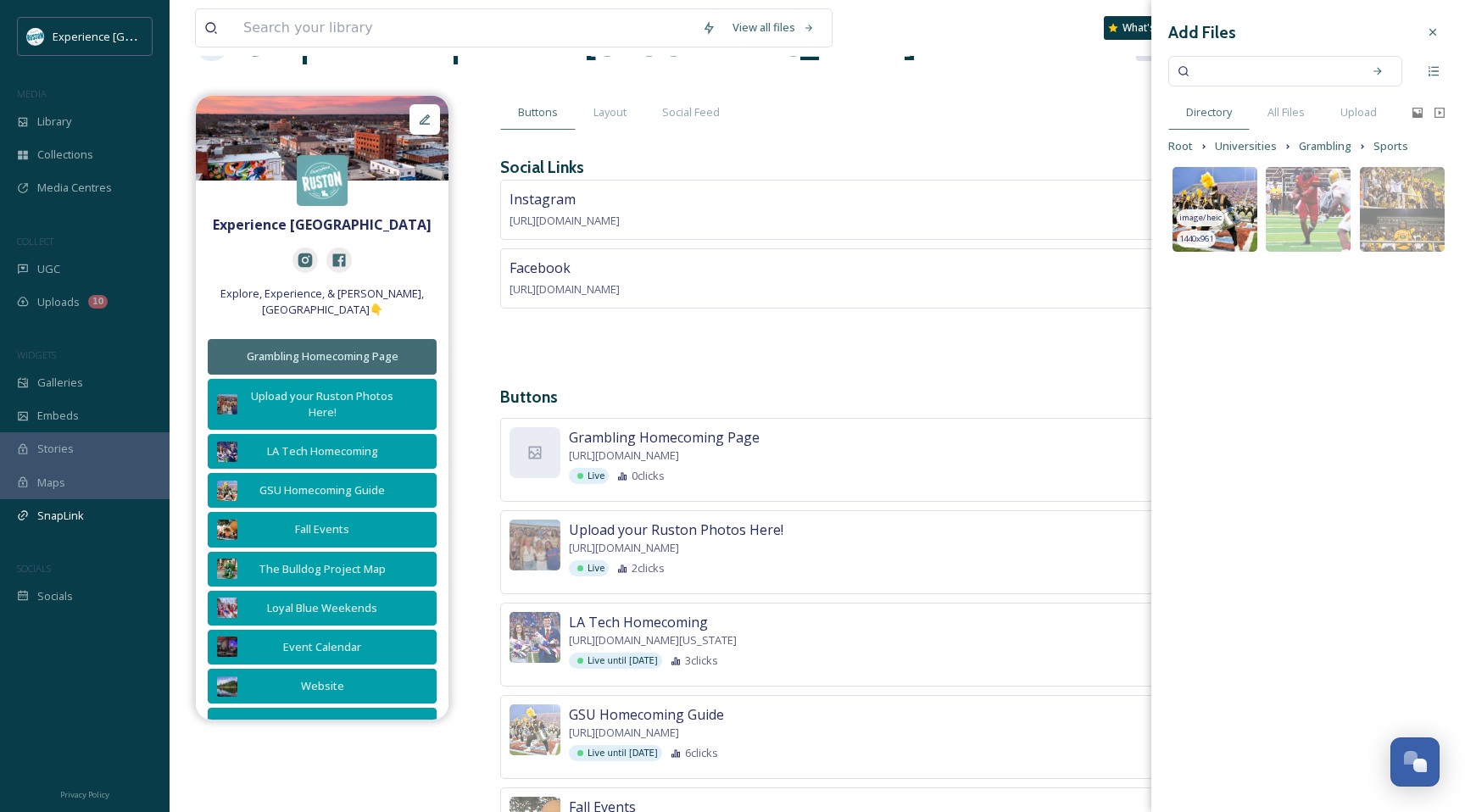
click at [1244, 194] on img at bounding box center [1214, 209] width 84 height 84
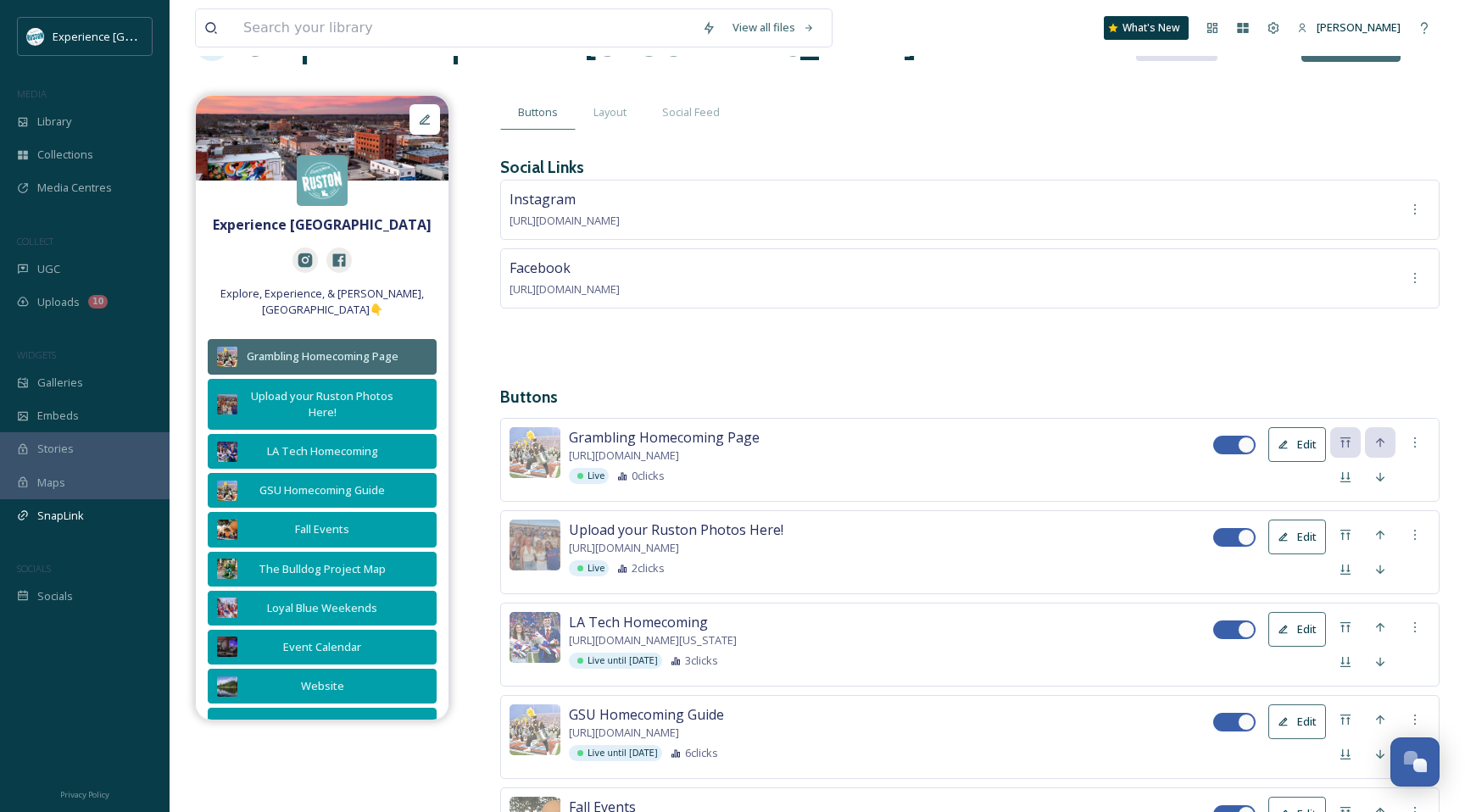
click at [1074, 392] on h3 "Buttons" at bounding box center [970, 397] width 939 height 25
click at [1076, 390] on h3 "Buttons" at bounding box center [970, 397] width 939 height 25
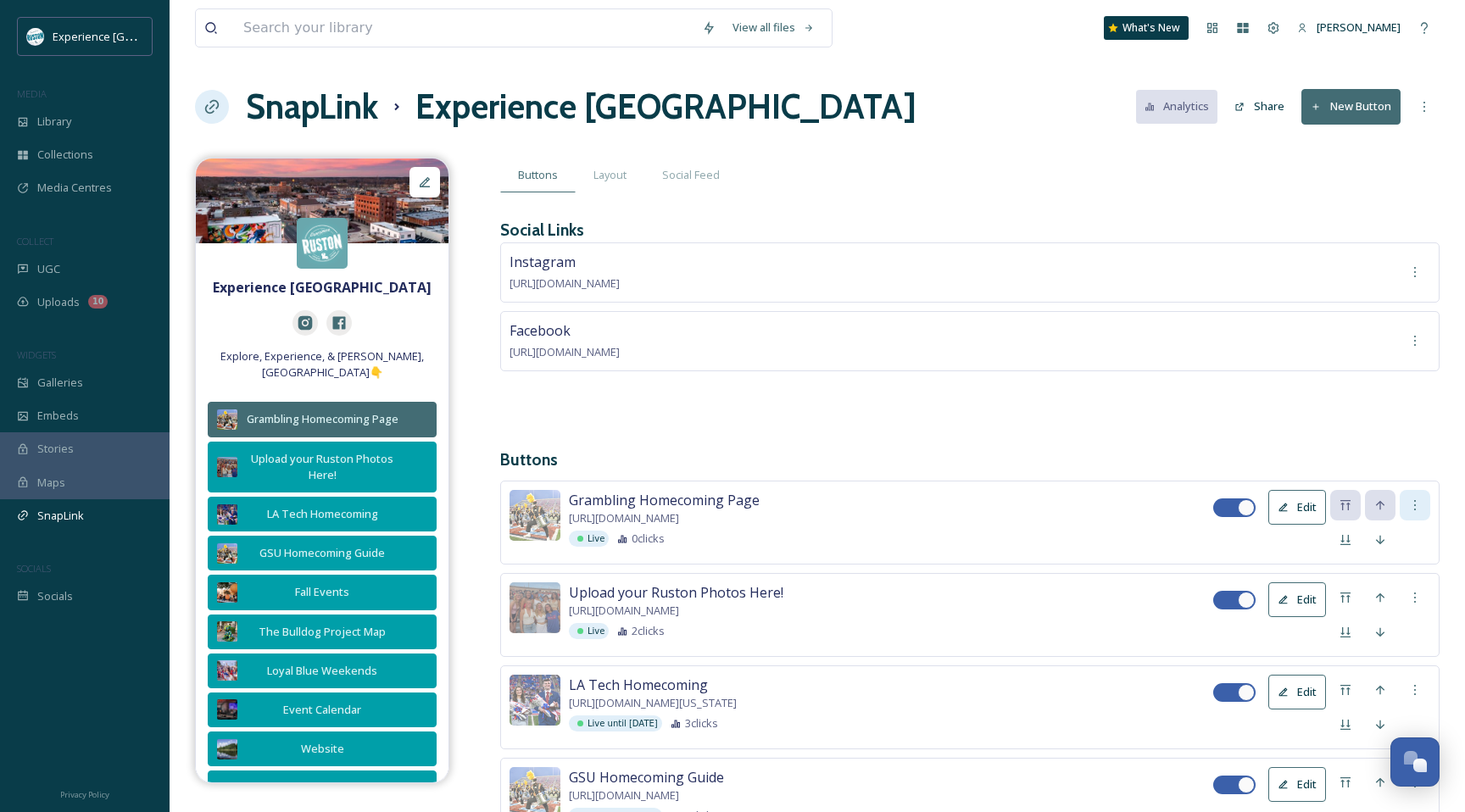
click at [1416, 499] on icon at bounding box center [1416, 505] width 14 height 14
click at [1394, 452] on h3 "Buttons" at bounding box center [970, 459] width 939 height 25
click at [1356, 105] on button "New Button" at bounding box center [1351, 106] width 99 height 35
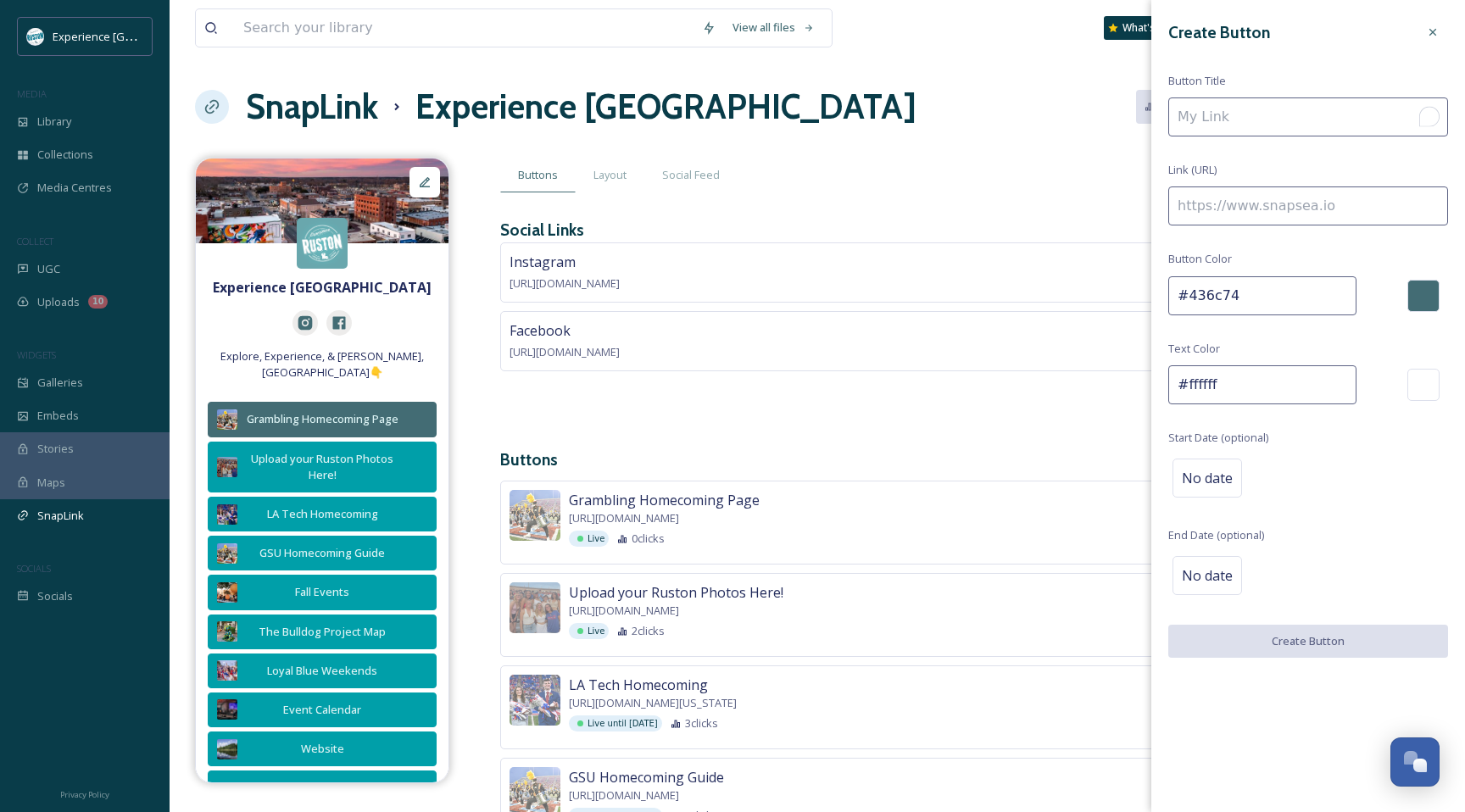
click at [1260, 122] on input "To enrich screen reader interactions, please activate Accessibility in Grammarl…" at bounding box center [1308, 117] width 280 height 39
type input "Diary of a Wimpy Kid Tickets!"
click at [1284, 218] on input at bounding box center [1308, 206] width 280 height 39
paste input "[URL][DOMAIN_NAME]"
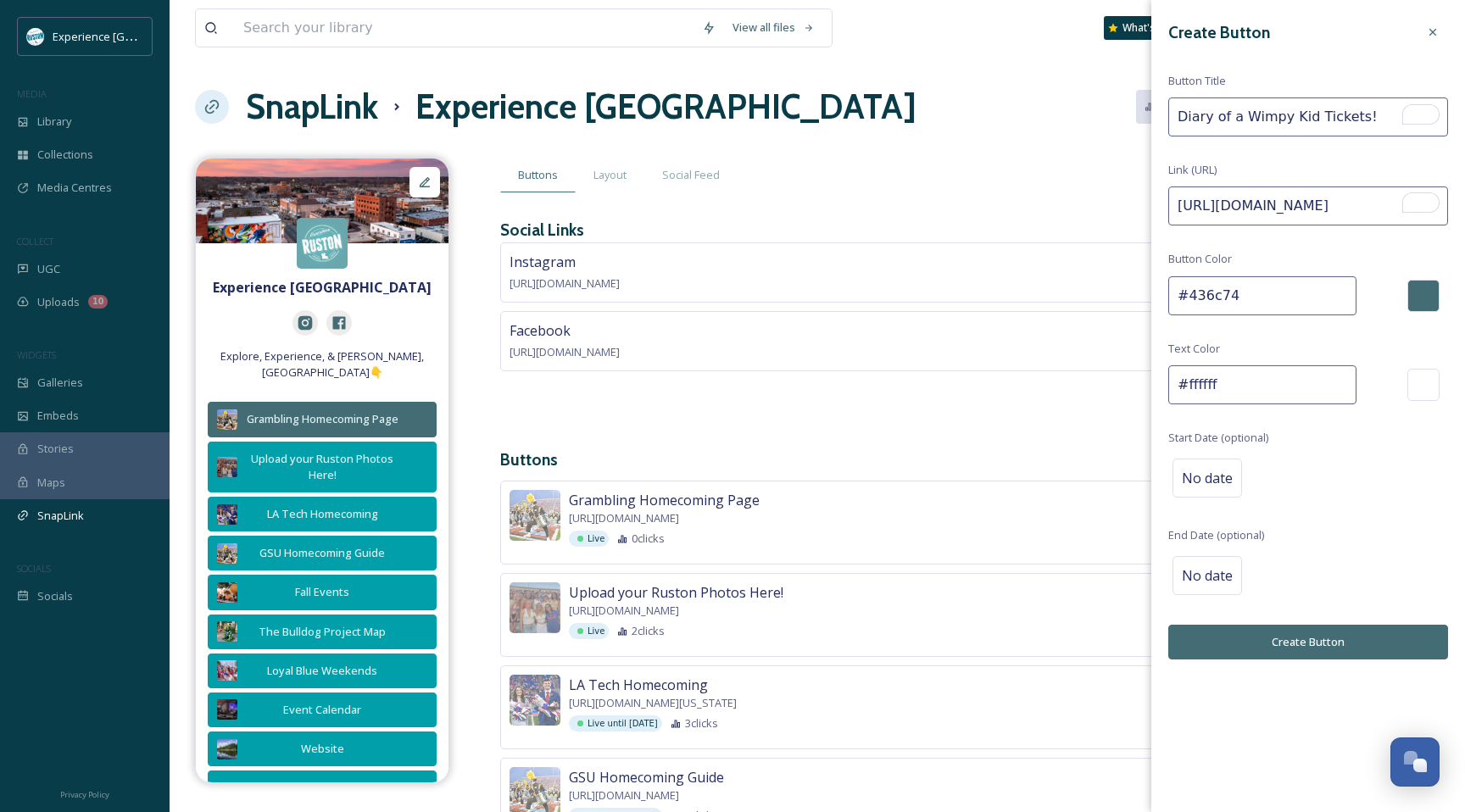
type input "[URL][DOMAIN_NAME]"
click at [1342, 640] on button "Create Button" at bounding box center [1308, 642] width 280 height 35
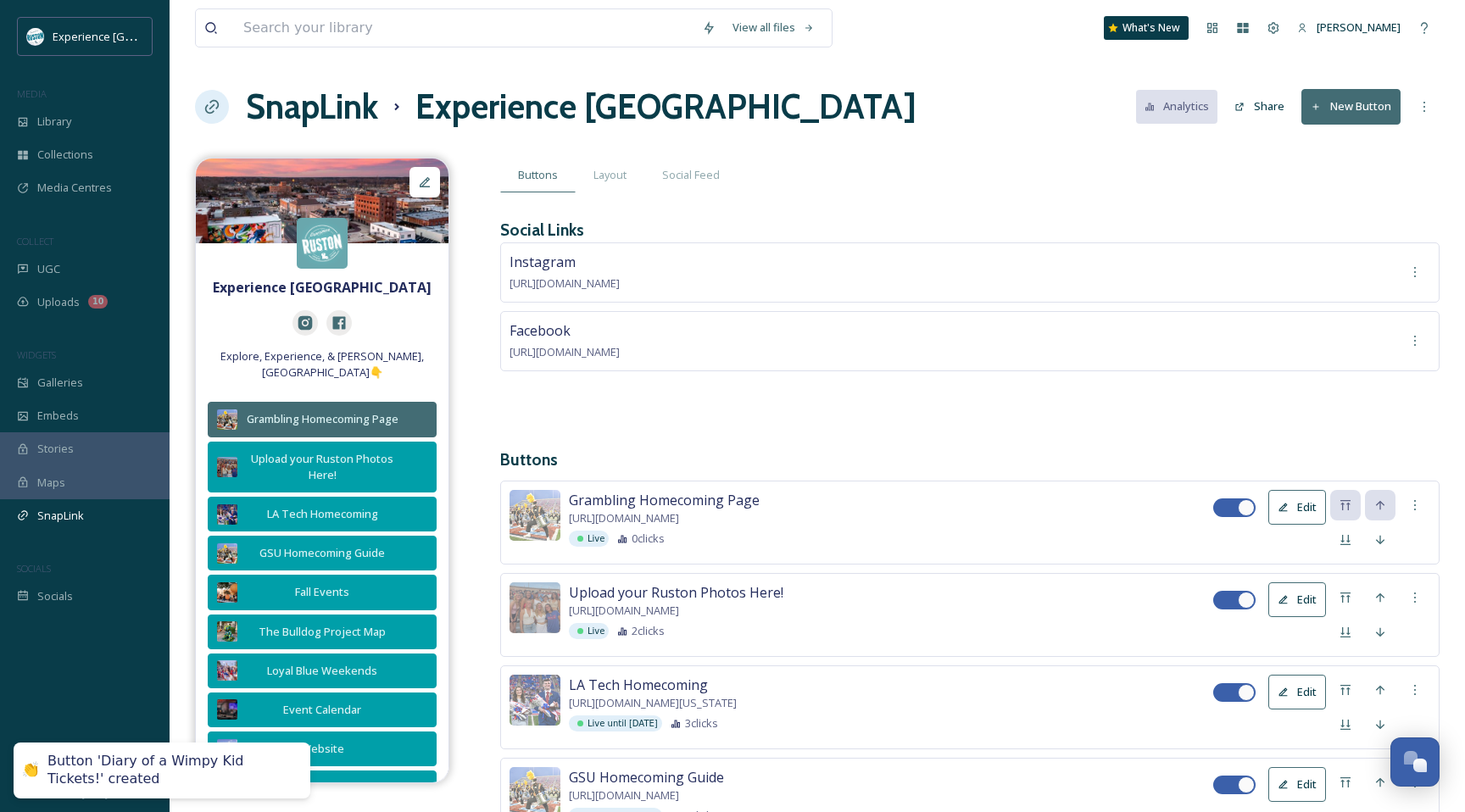
click at [1303, 507] on button "Edit" at bounding box center [1297, 507] width 58 height 35
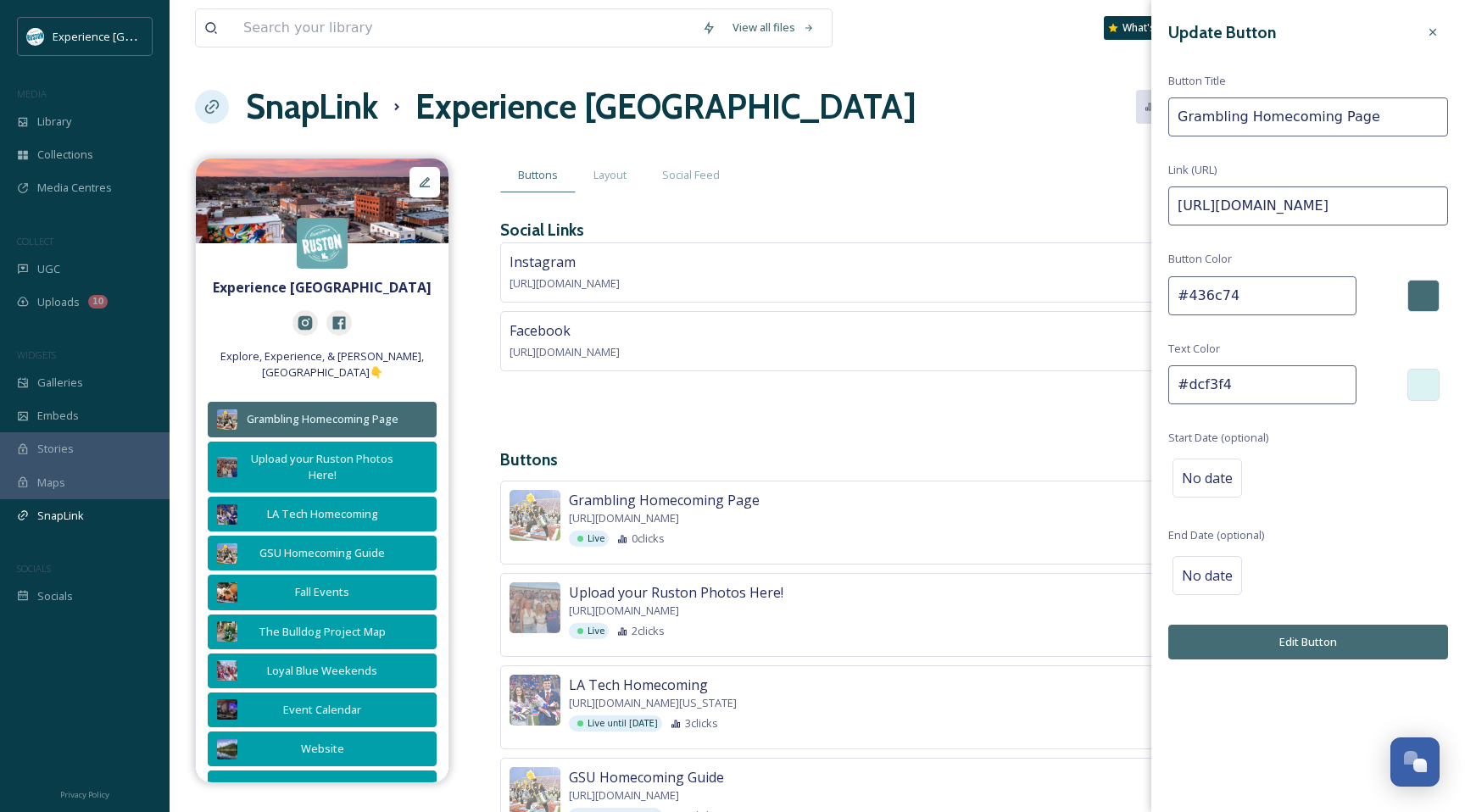
click at [1226, 291] on input "#436c74" at bounding box center [1262, 296] width 188 height 39
click at [1278, 633] on button "Edit Button" at bounding box center [1308, 642] width 280 height 35
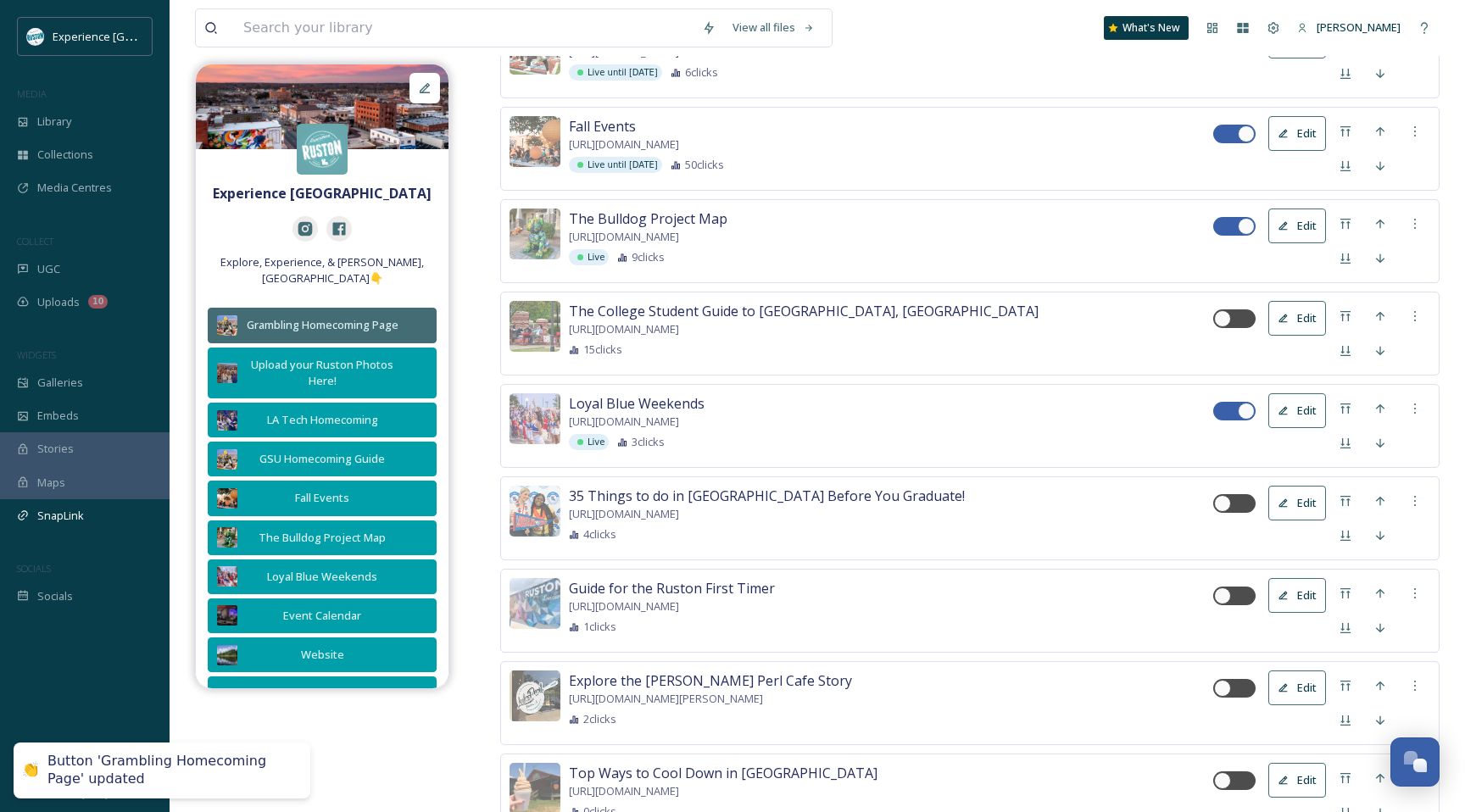
scroll to position [1304, 0]
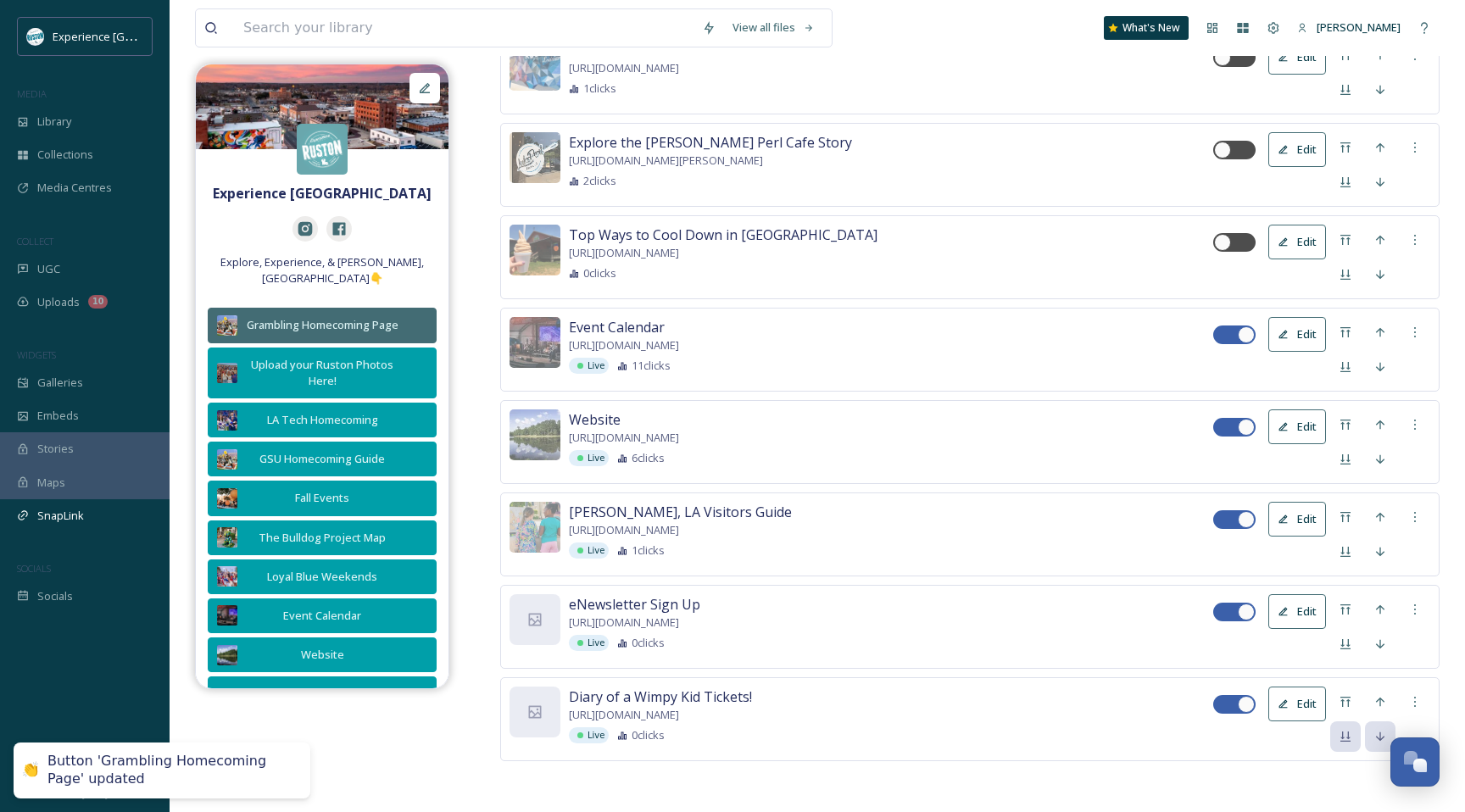
click at [1296, 695] on button "Edit" at bounding box center [1297, 704] width 58 height 35
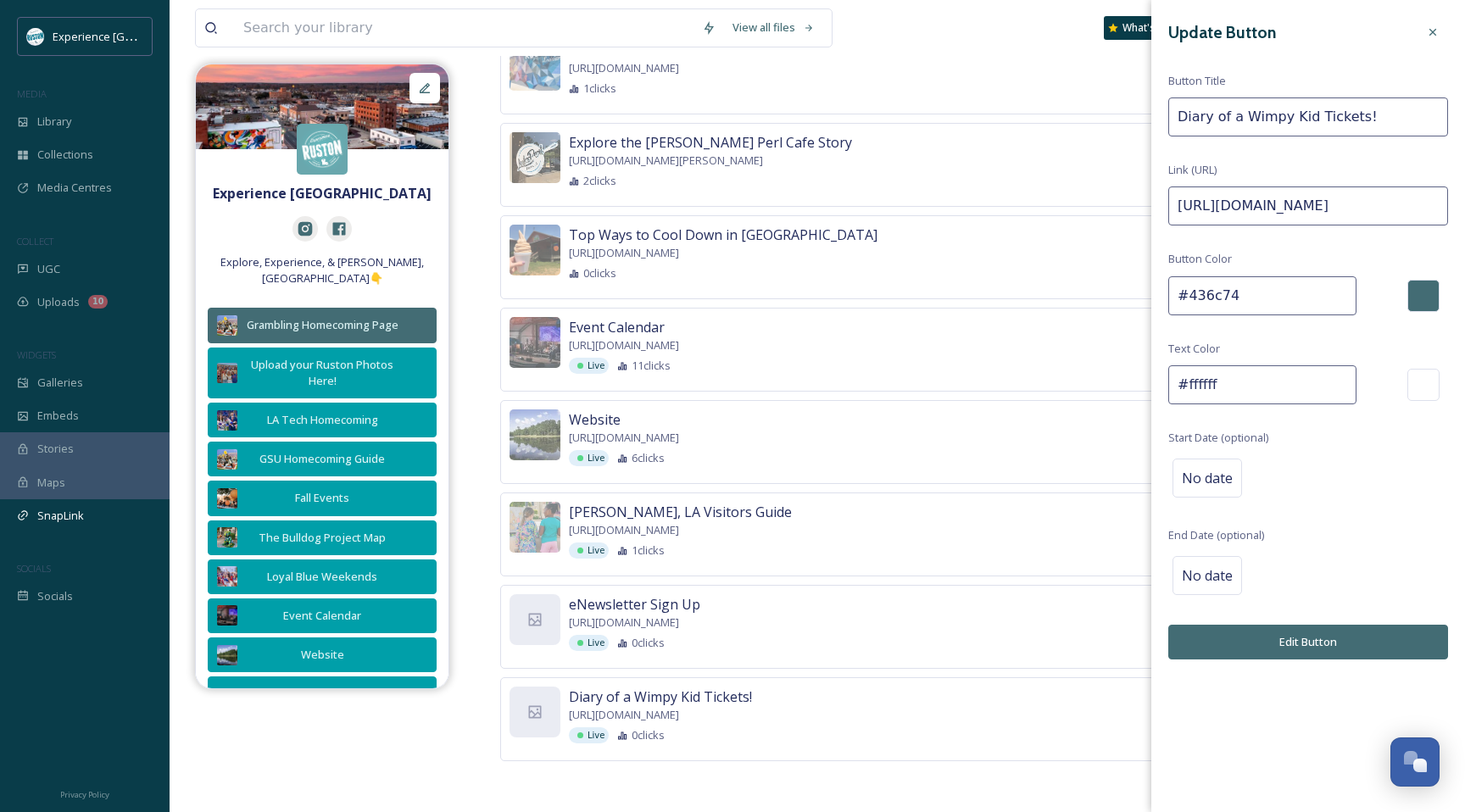
click at [1249, 302] on input "#436c74" at bounding box center [1262, 296] width 188 height 39
drag, startPoint x: 1185, startPoint y: 383, endPoint x: 1220, endPoint y: 383, distance: 35.0
click at [1220, 383] on input "#ffffff" at bounding box center [1262, 385] width 188 height 39
click at [968, 510] on div "[GEOGRAPHIC_DATA], [GEOGRAPHIC_DATA] Visitors Guide [URL][DOMAIN_NAME] Live 1 c…" at bounding box center [891, 530] width 644 height 57
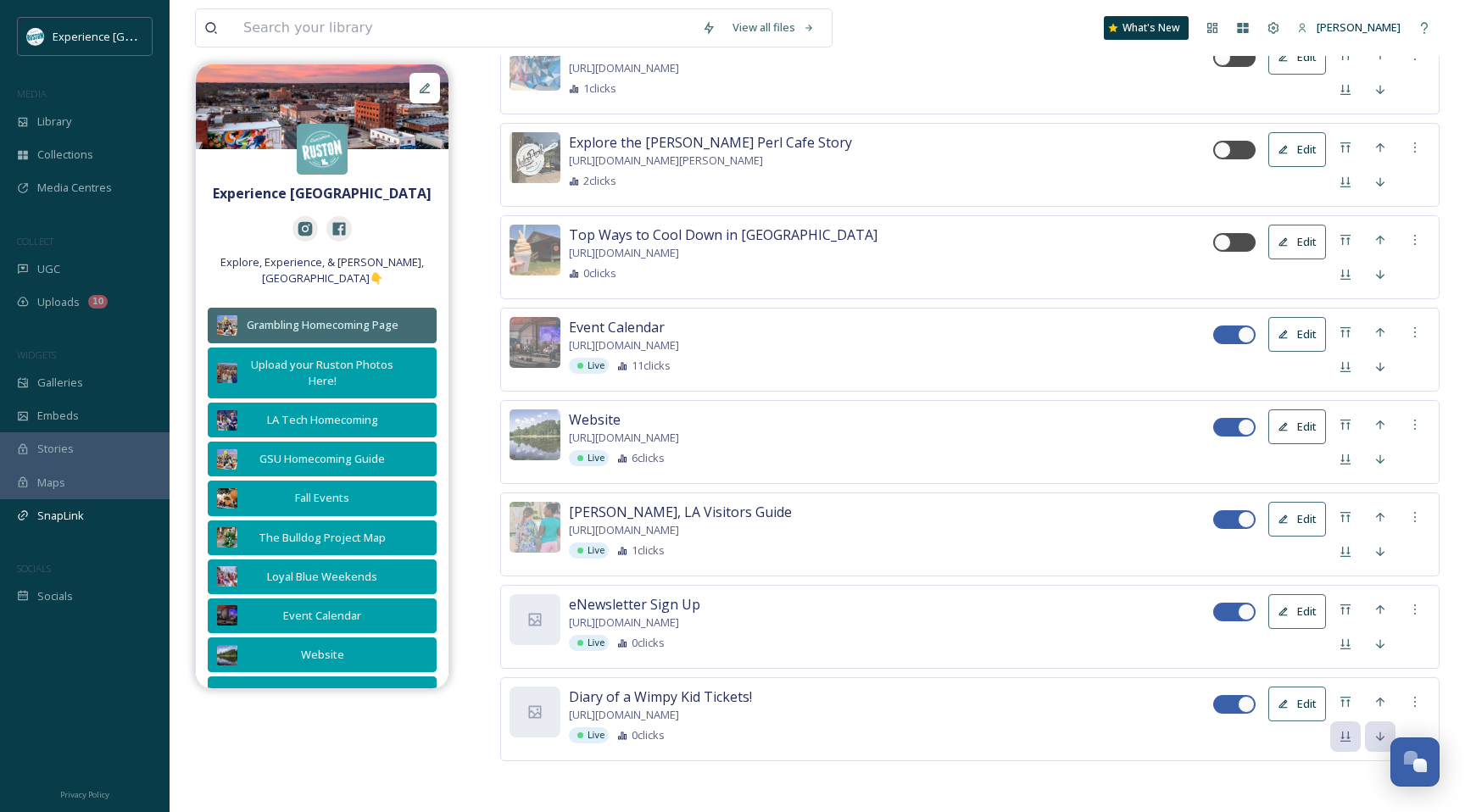
click at [1280, 695] on button "Edit" at bounding box center [1297, 704] width 58 height 35
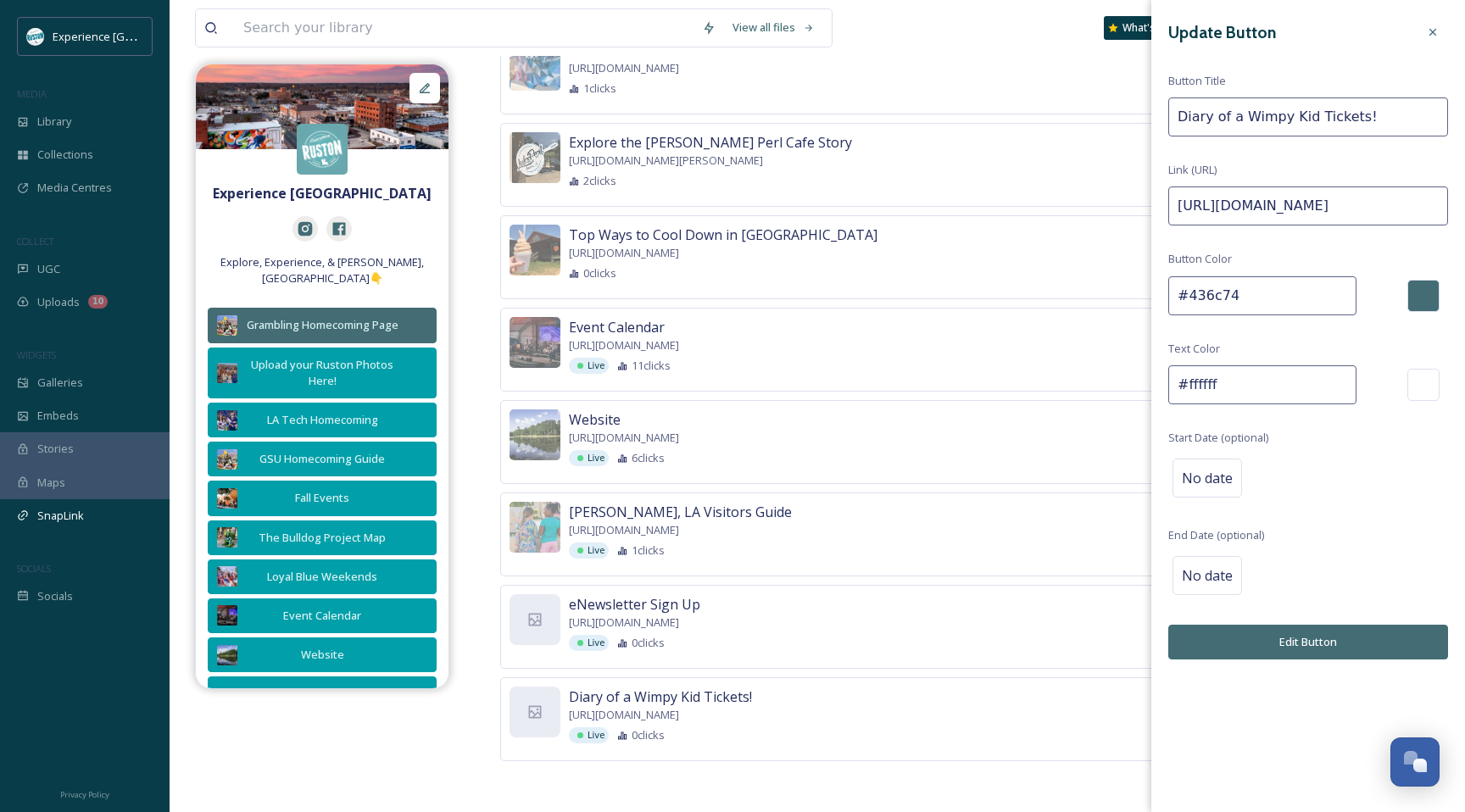
click at [1226, 290] on input "#436c74" at bounding box center [1262, 296] width 188 height 39
click at [1227, 292] on input "#436c74" at bounding box center [1262, 296] width 188 height 39
click at [1070, 350] on div "Event Calendar [URL][DOMAIN_NAME] Live 11 clicks" at bounding box center [891, 345] width 644 height 57
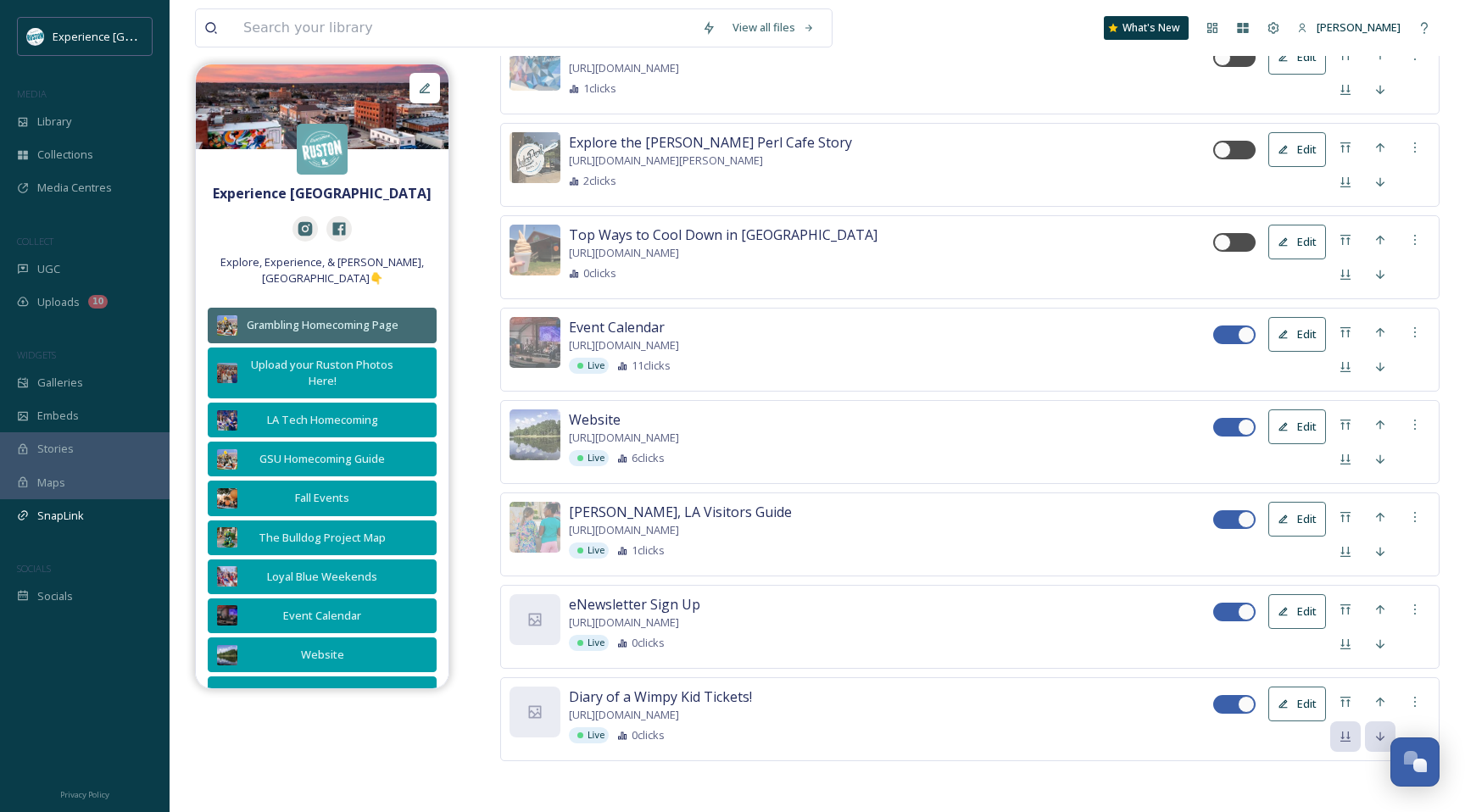
click at [1290, 520] on button "Edit" at bounding box center [1297, 519] width 58 height 35
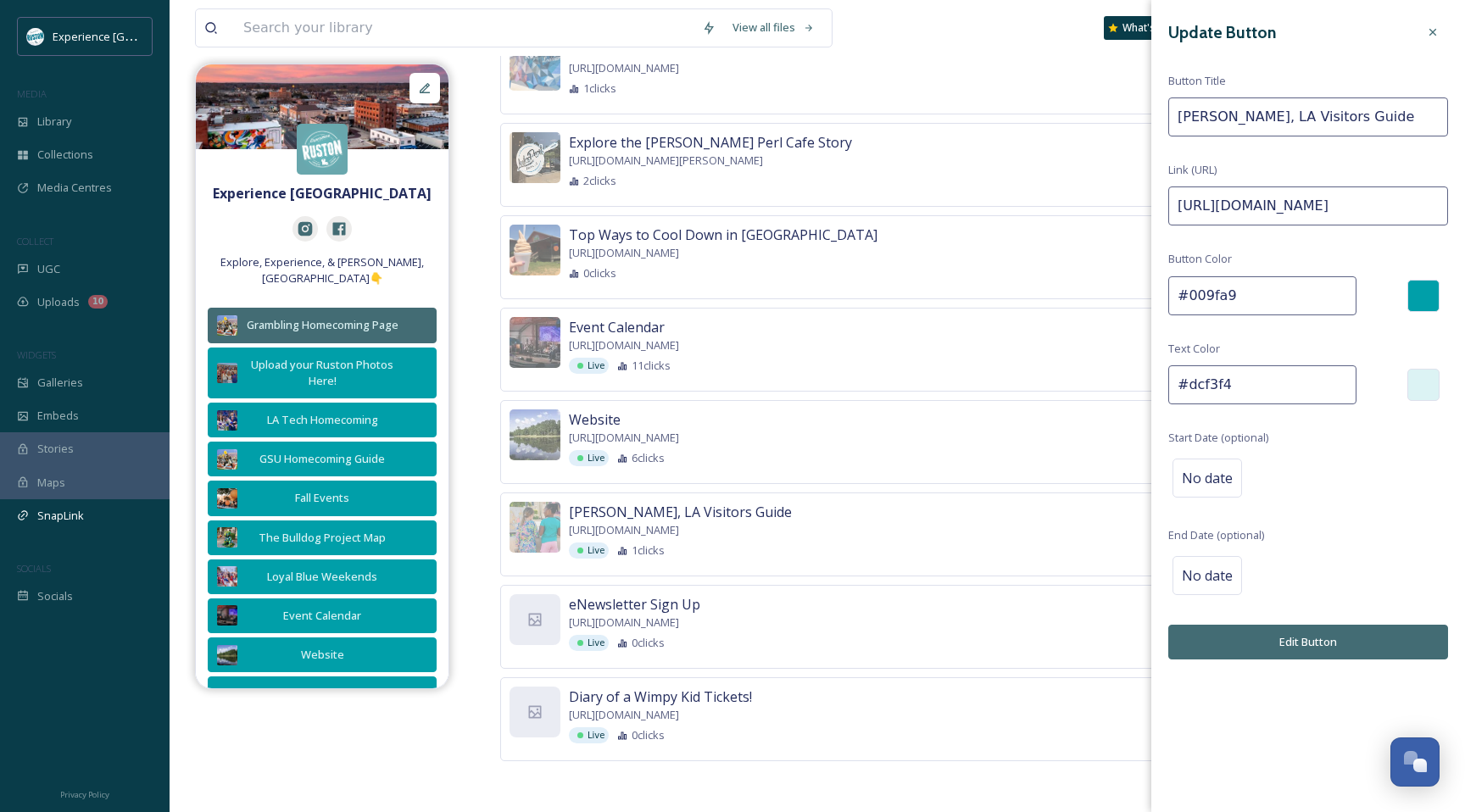
click at [1225, 279] on input "#009fa9" at bounding box center [1262, 296] width 188 height 39
click at [1223, 285] on input "#009fa9" at bounding box center [1262, 296] width 188 height 39
click at [1087, 690] on div "Diary of a Wimpy Kid Tickets! [URL][DOMAIN_NAME] Live 0 clicks" at bounding box center [891, 715] width 644 height 57
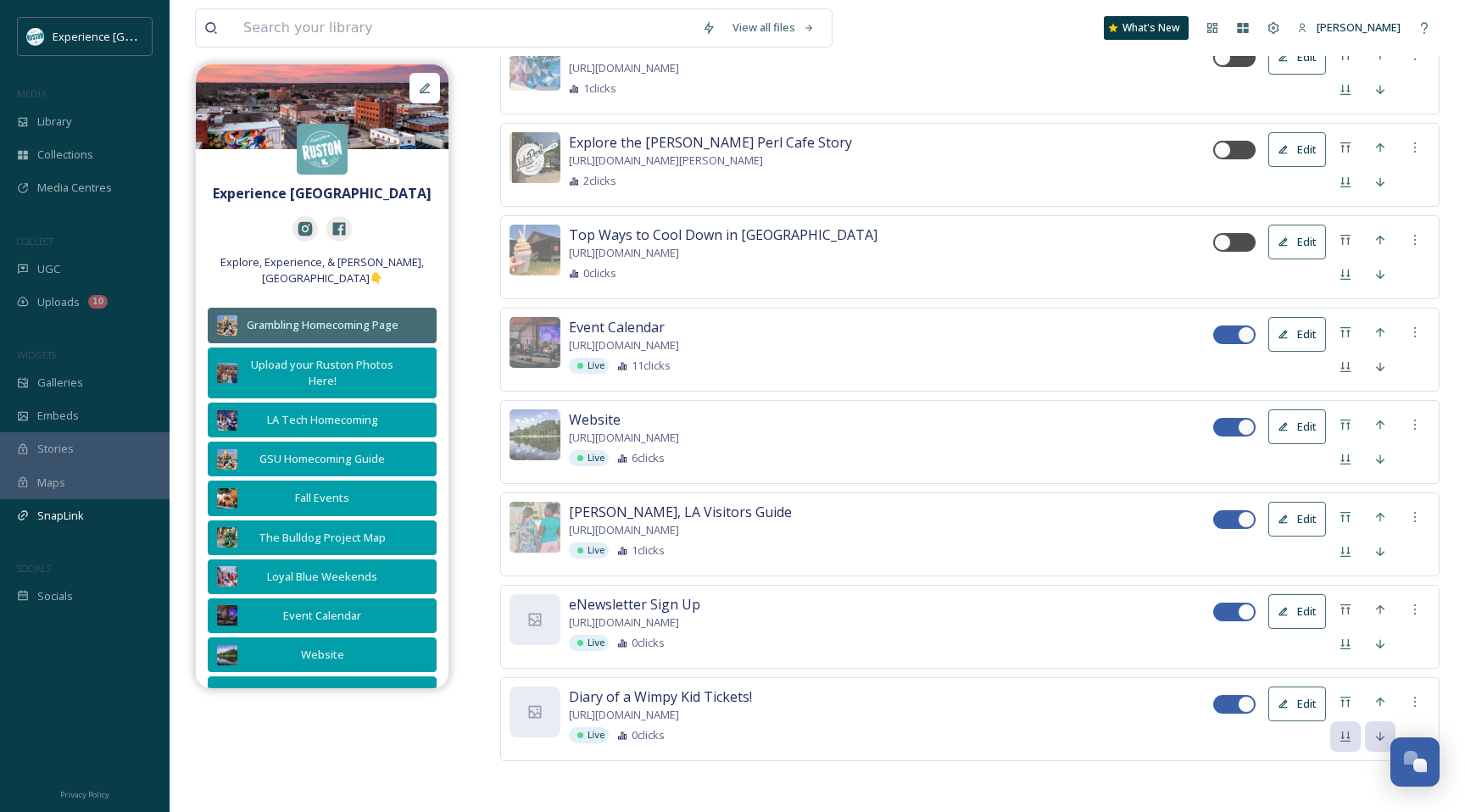
click at [1307, 711] on button "Edit" at bounding box center [1297, 704] width 58 height 35
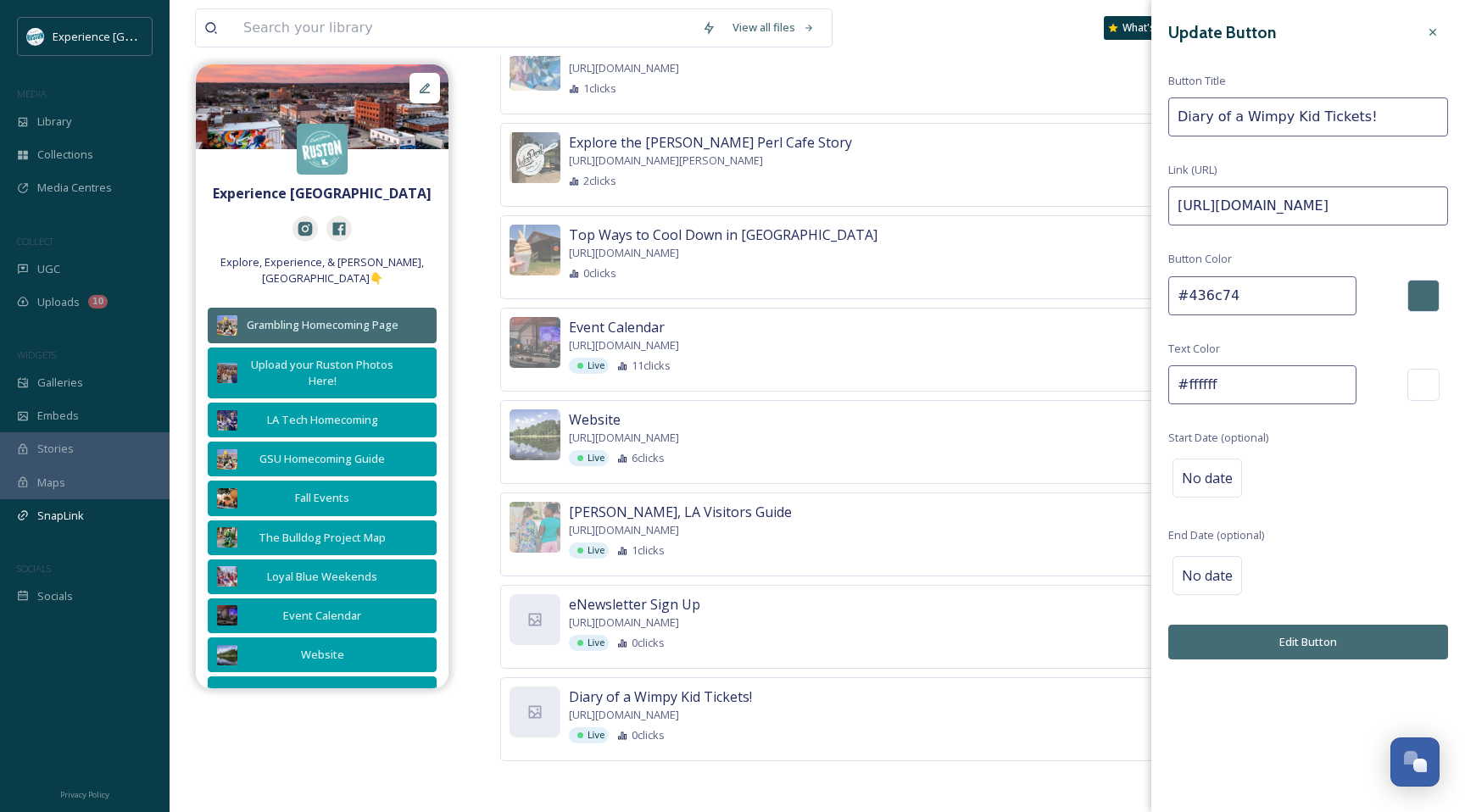
click at [1245, 302] on input "#436c74" at bounding box center [1262, 296] width 188 height 39
paste input "009fa9"
type input "009fa9"
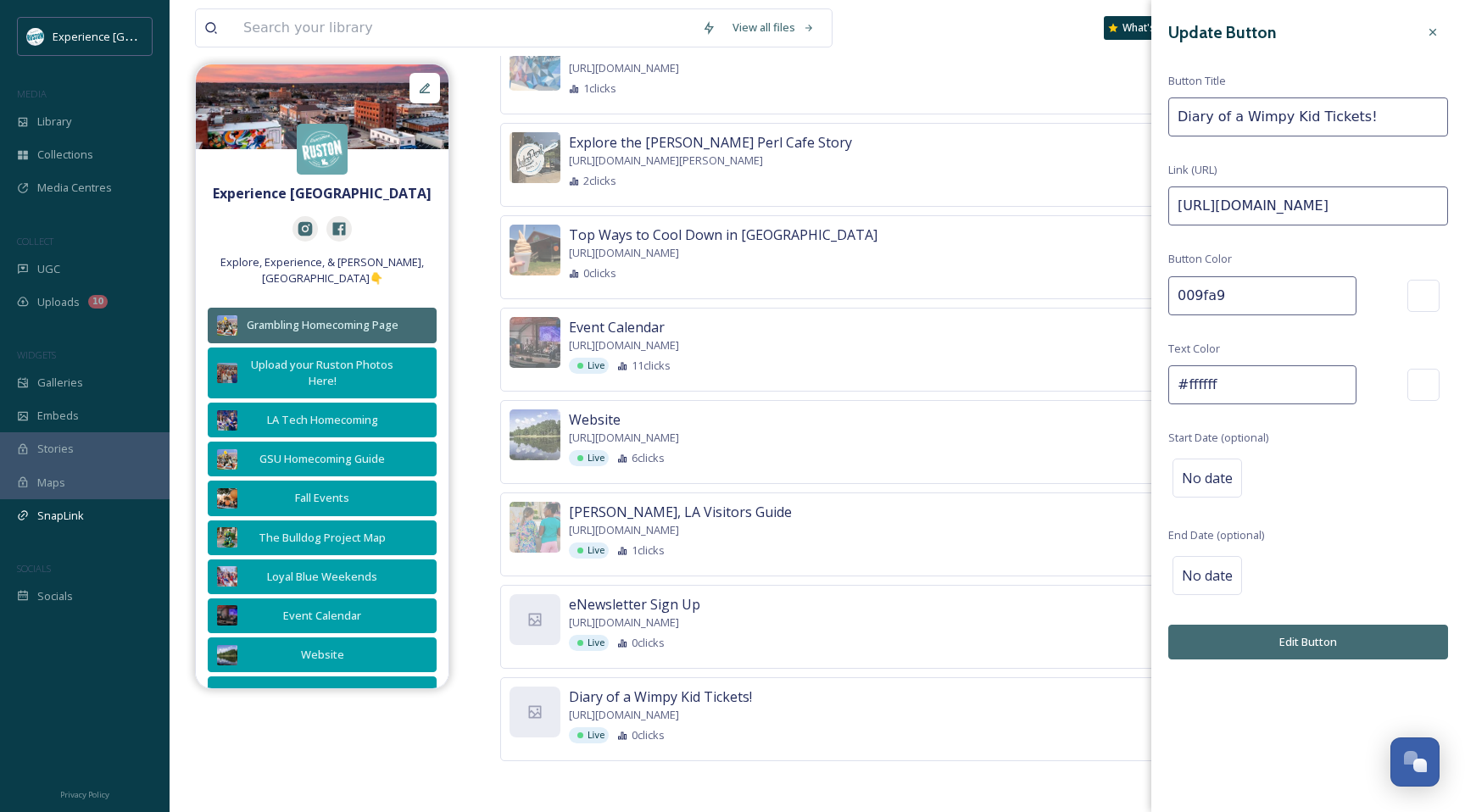
click at [1335, 636] on button "Edit Button" at bounding box center [1308, 642] width 280 height 35
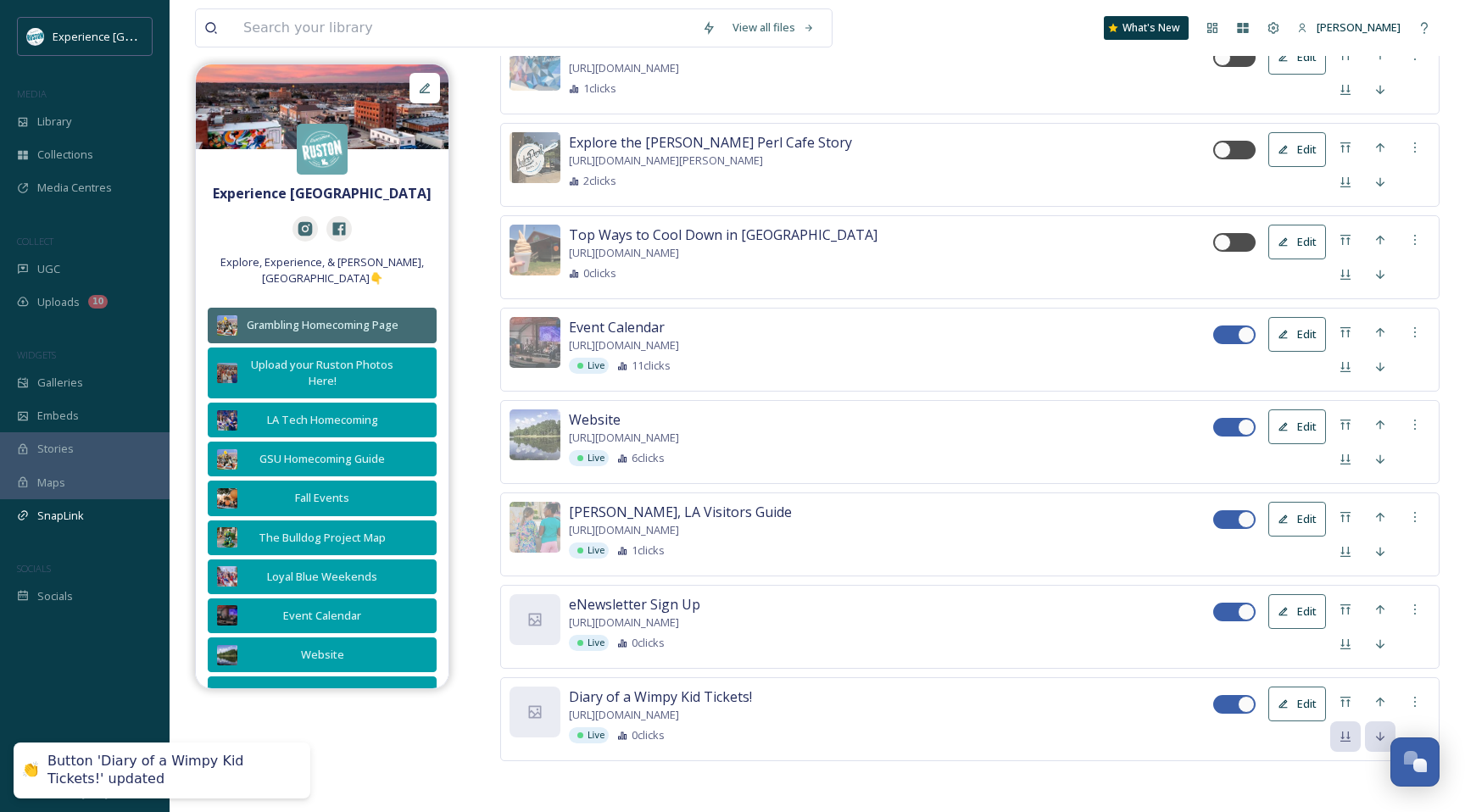
click at [1301, 622] on button "Edit" at bounding box center [1297, 611] width 58 height 35
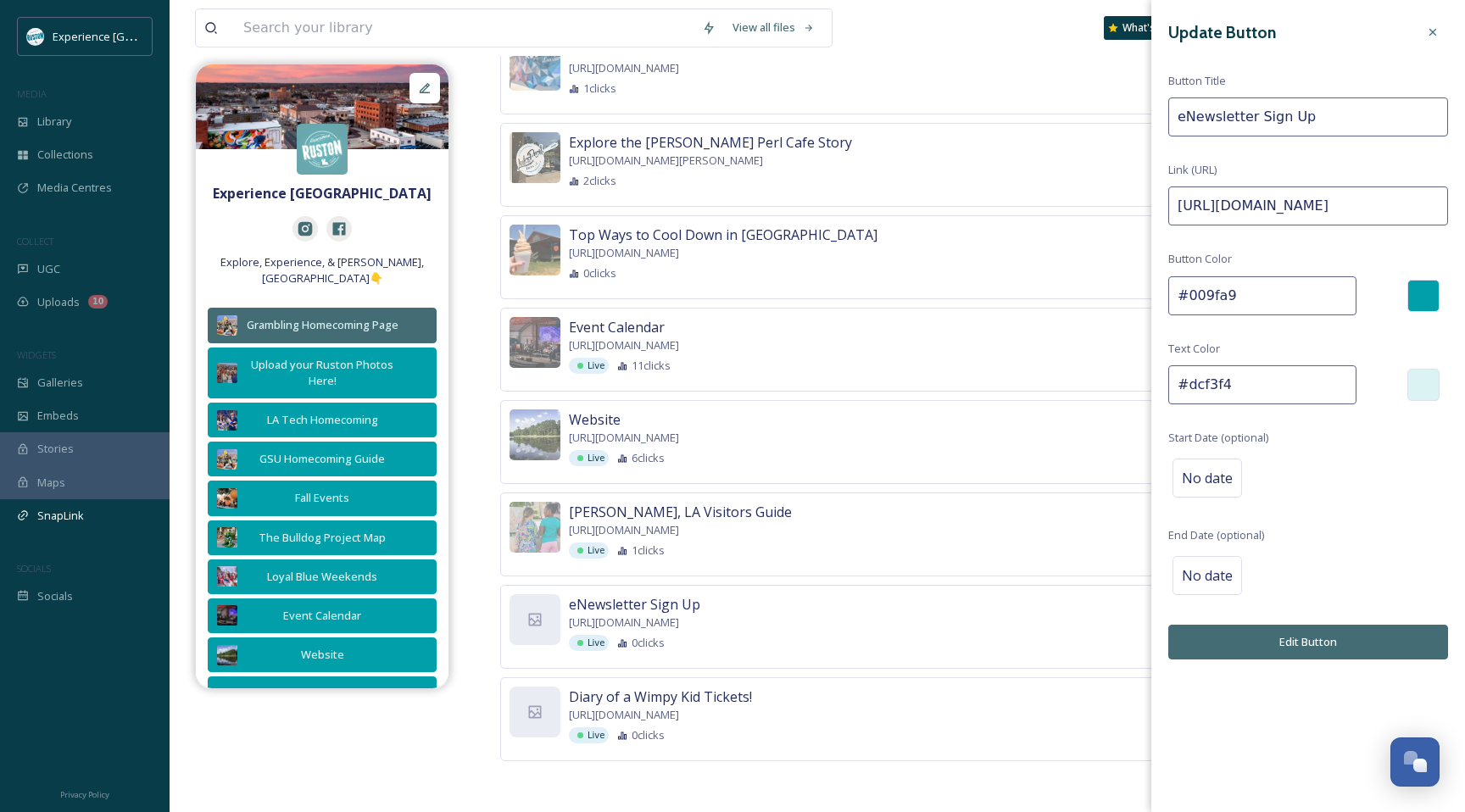
click at [1220, 373] on input "#dcf3f4" at bounding box center [1262, 385] width 188 height 39
click at [1252, 648] on button "Edit Button" at bounding box center [1308, 642] width 280 height 35
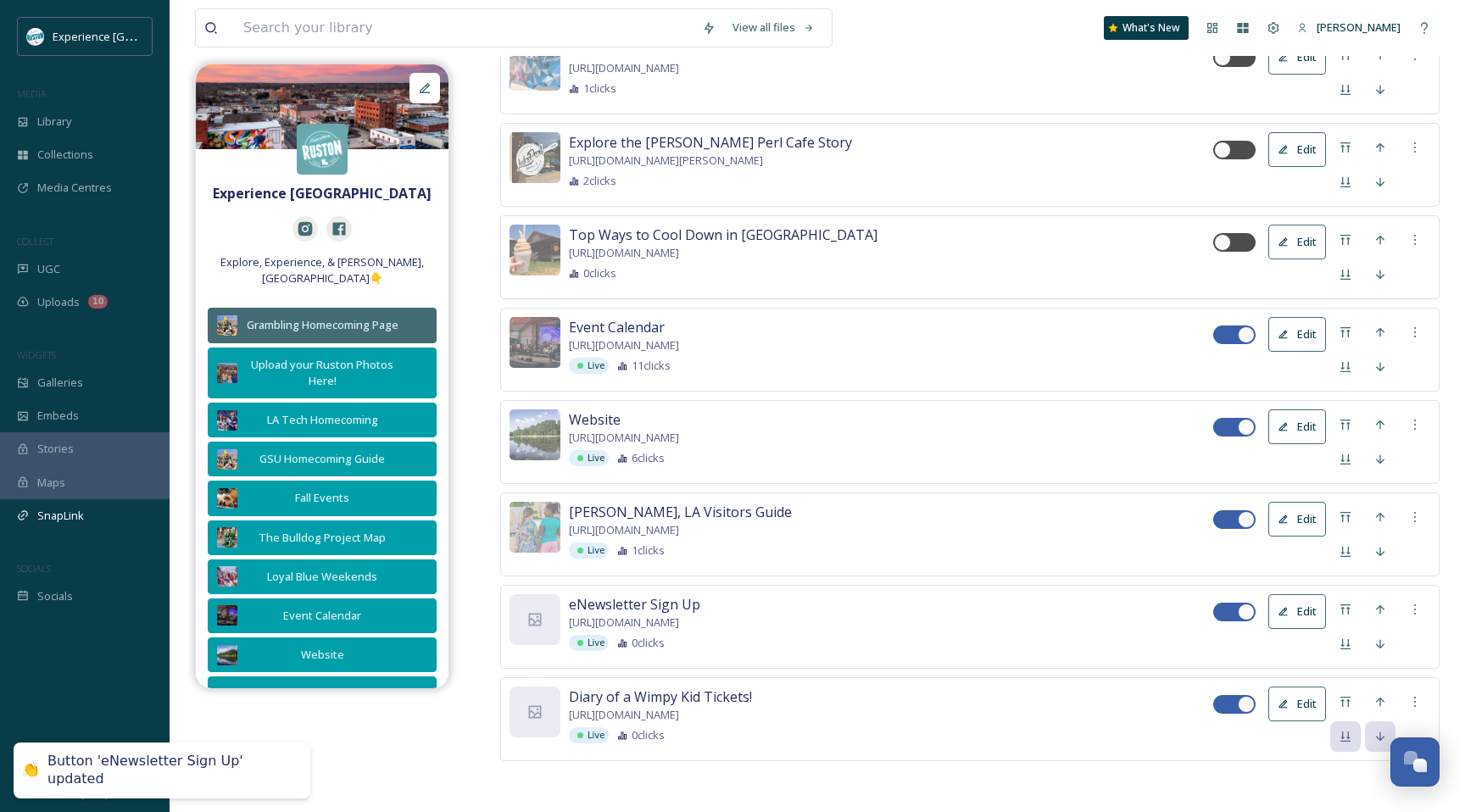
click at [1287, 704] on icon at bounding box center [1283, 704] width 11 height 11
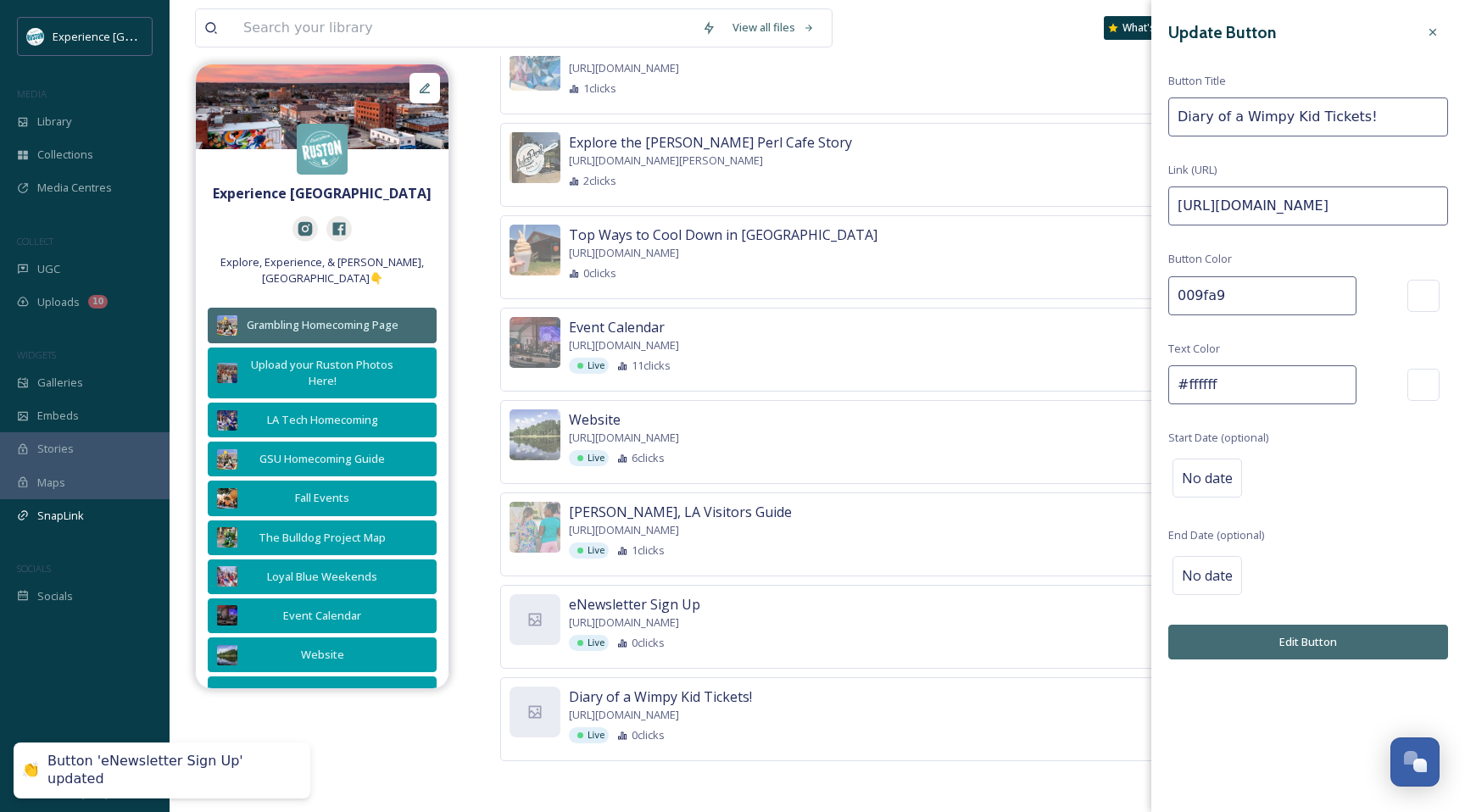
click at [1225, 393] on input "#ffffff" at bounding box center [1262, 385] width 188 height 39
paste input "dcf3f4"
type input "#dcf3f4"
click at [1179, 297] on input "009fa9" at bounding box center [1262, 296] width 188 height 39
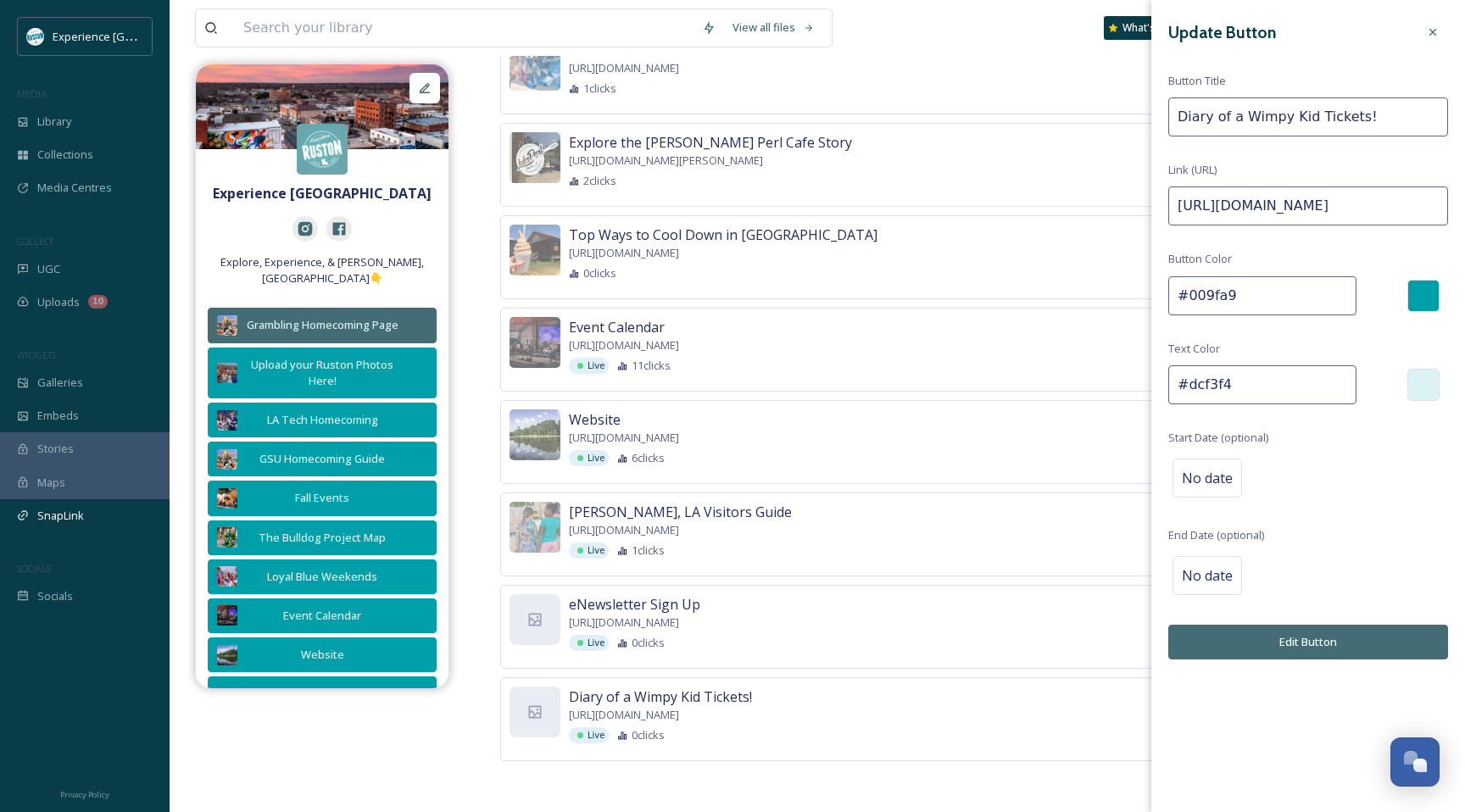
type input "#009fa9"
click at [1262, 640] on button "Edit Button" at bounding box center [1308, 642] width 280 height 35
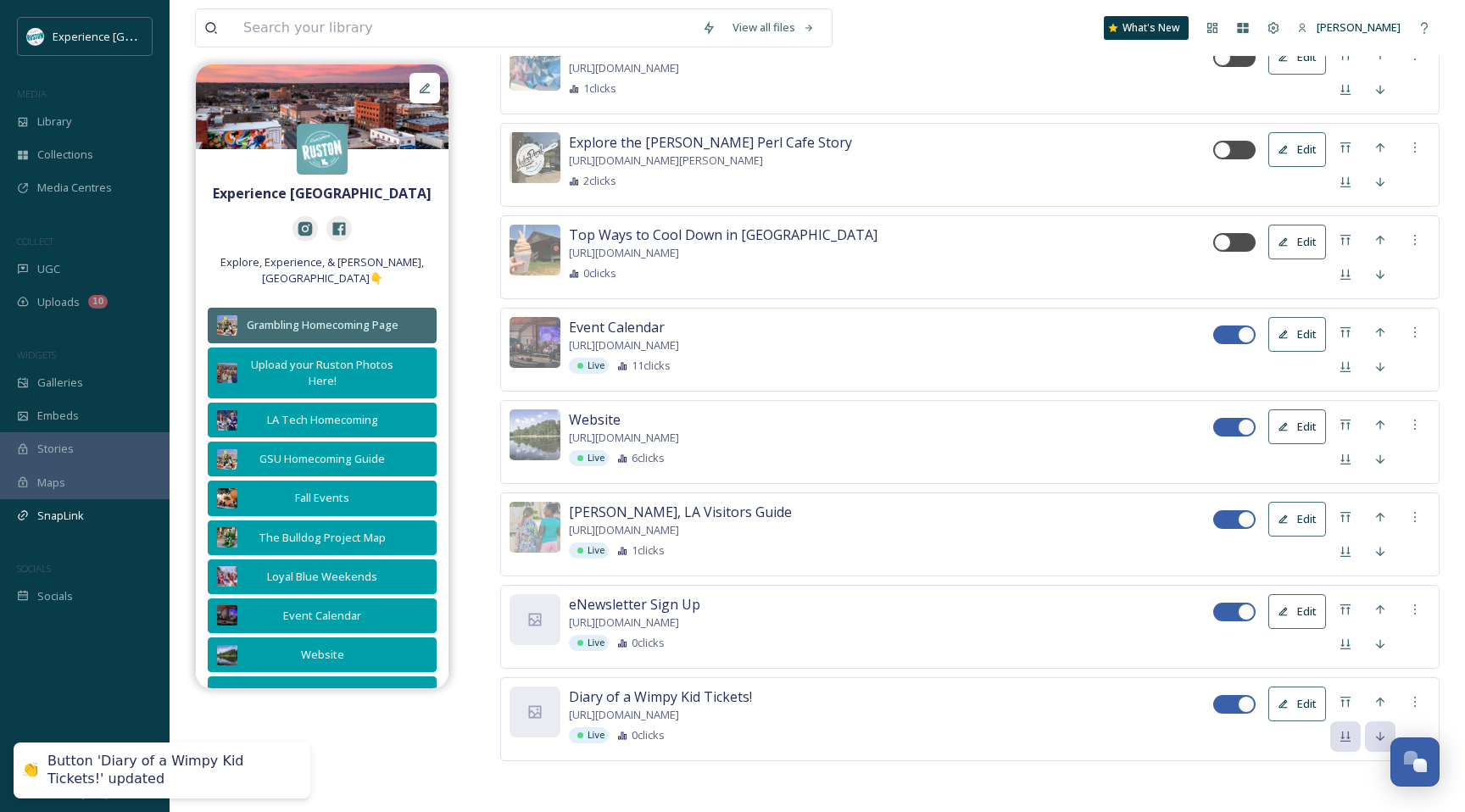
click at [1281, 701] on icon at bounding box center [1283, 704] width 11 height 11
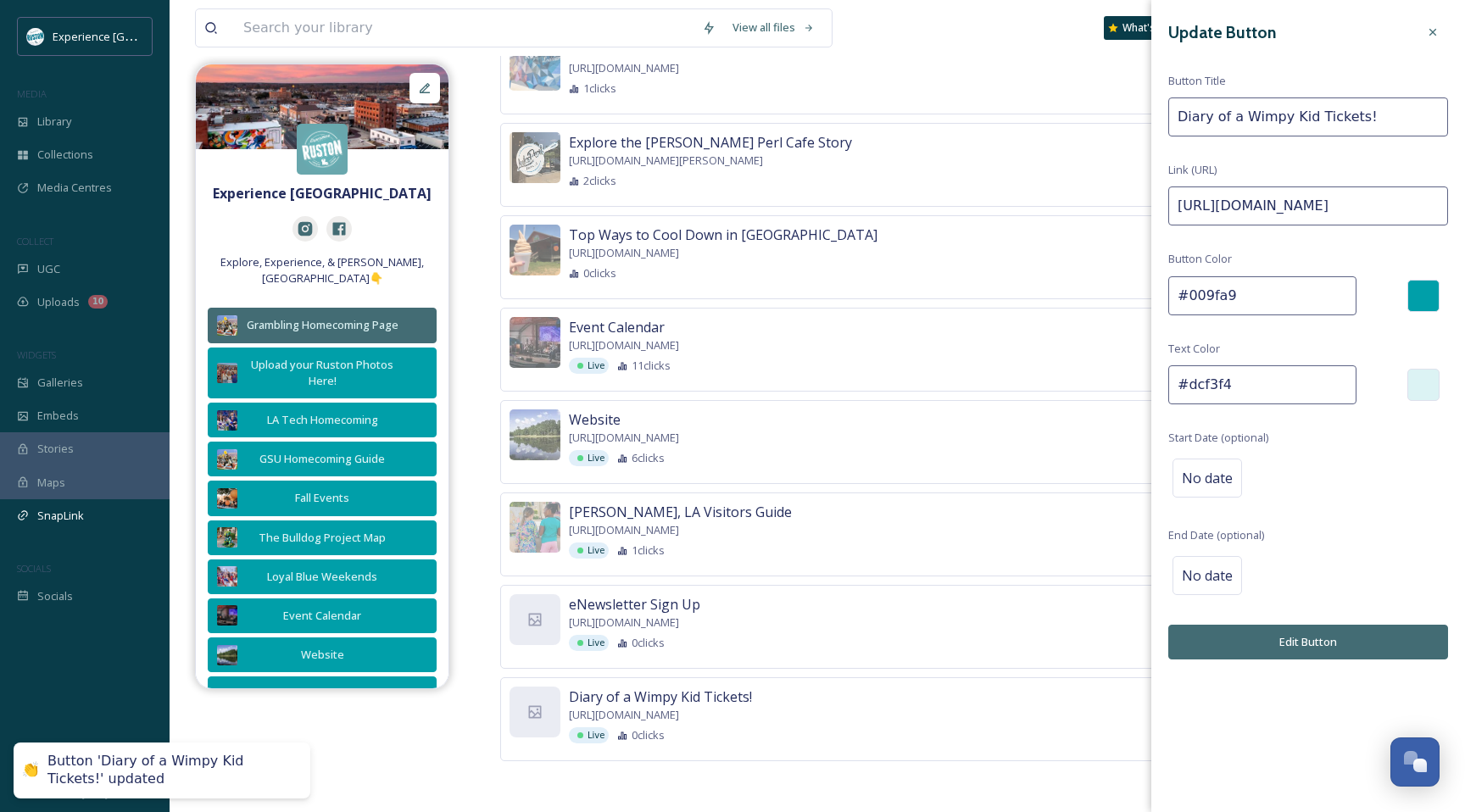
click at [1214, 305] on input "#009fa9" at bounding box center [1262, 296] width 188 height 39
click at [1251, 627] on button "Edit Button" at bounding box center [1308, 642] width 280 height 35
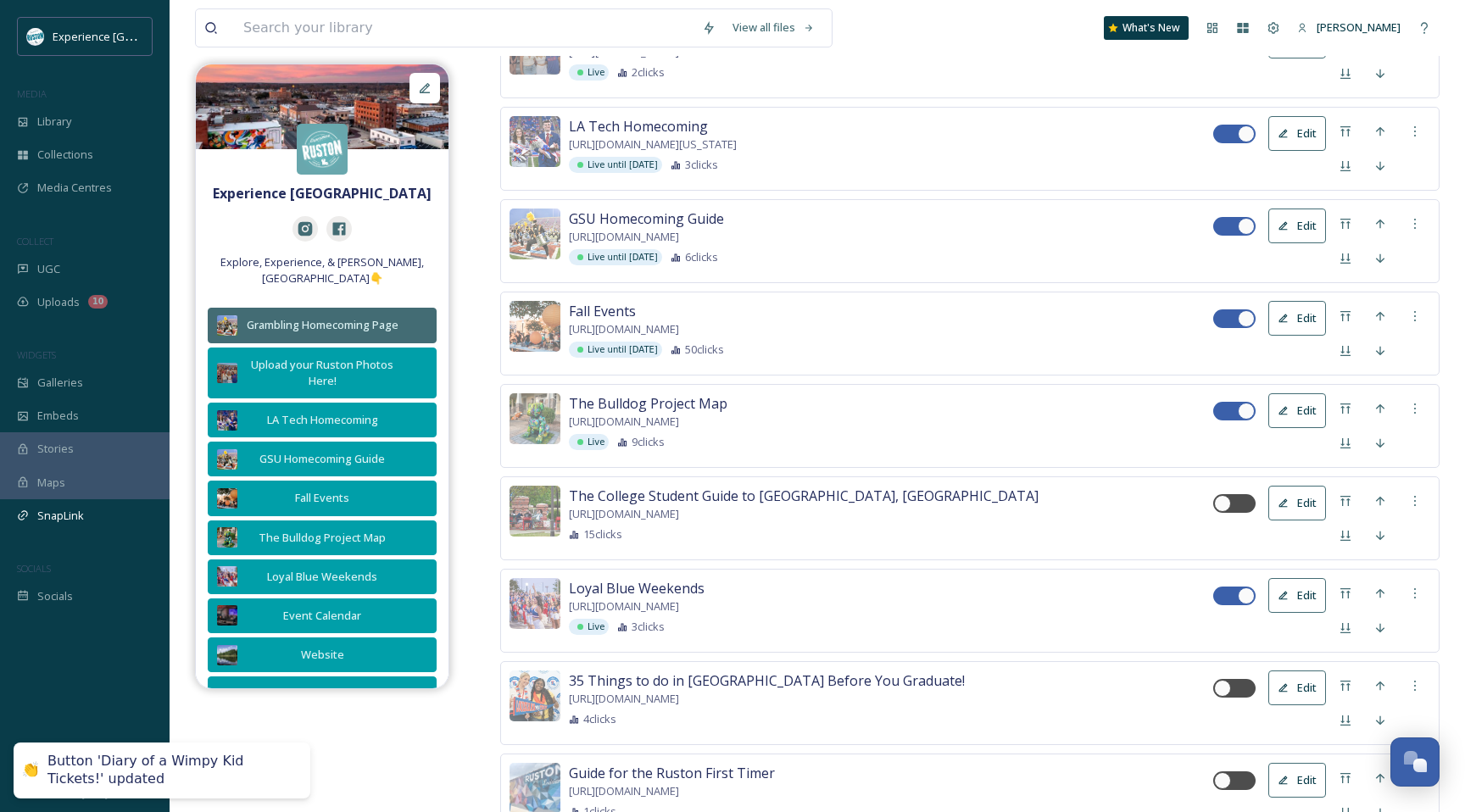
scroll to position [151, 0]
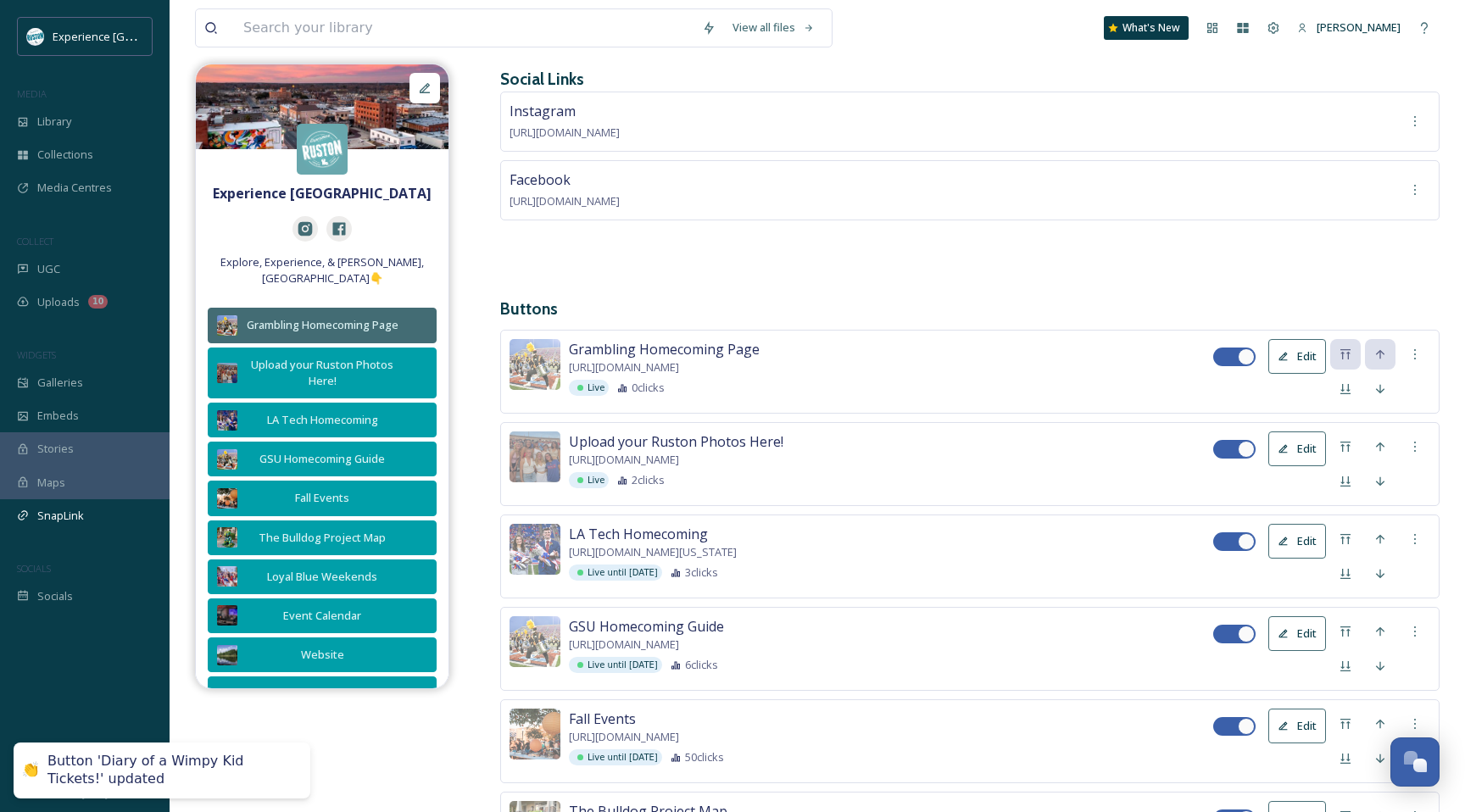
click at [1288, 353] on icon at bounding box center [1283, 356] width 11 height 11
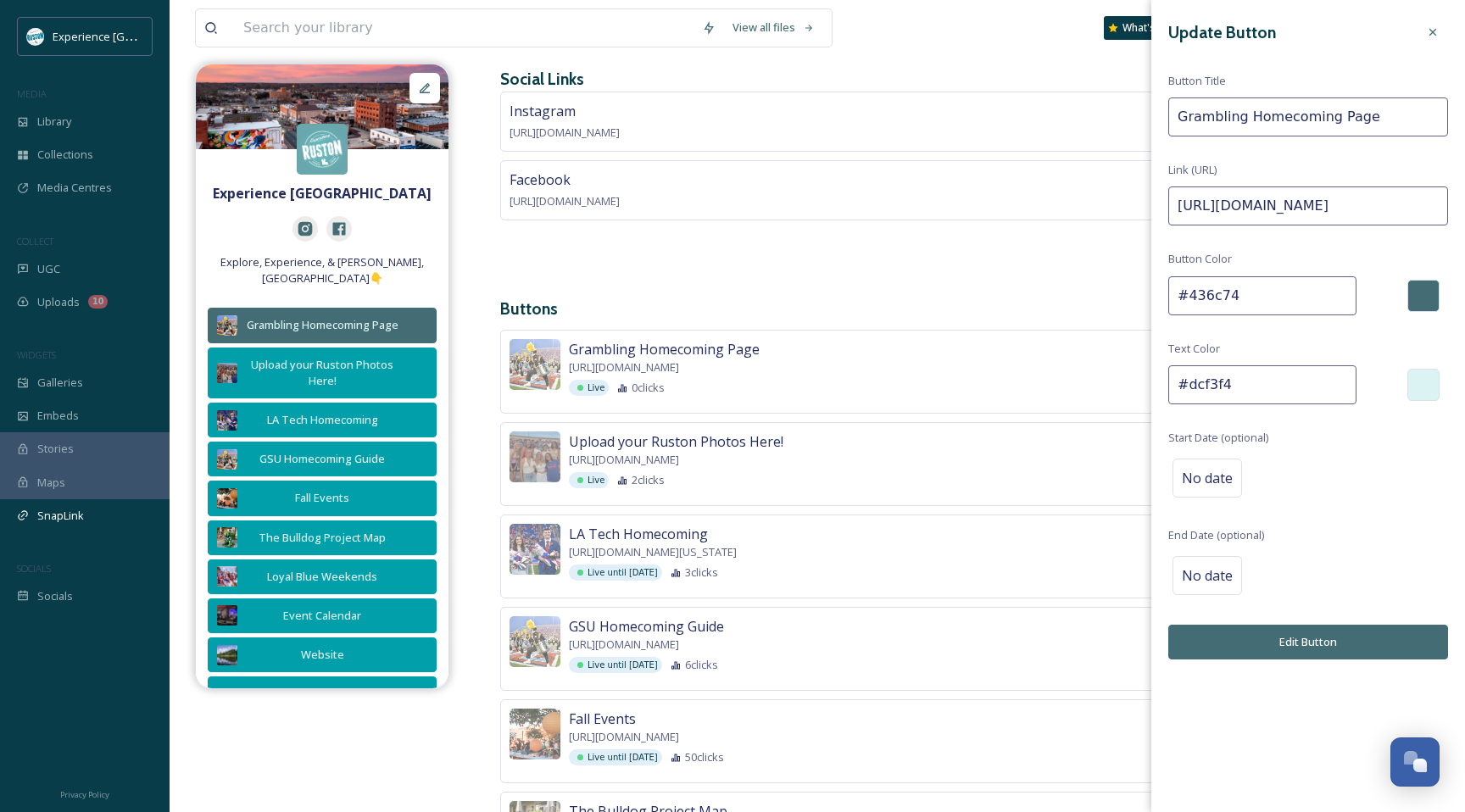
click at [1226, 304] on input "#436c74" at bounding box center [1262, 296] width 188 height 39
drag, startPoint x: 1236, startPoint y: 296, endPoint x: 1186, endPoint y: 297, distance: 50.0
click at [1186, 297] on input "#436c74" at bounding box center [1262, 296] width 188 height 39
paste input "009fa9"
type input "#009fa9"
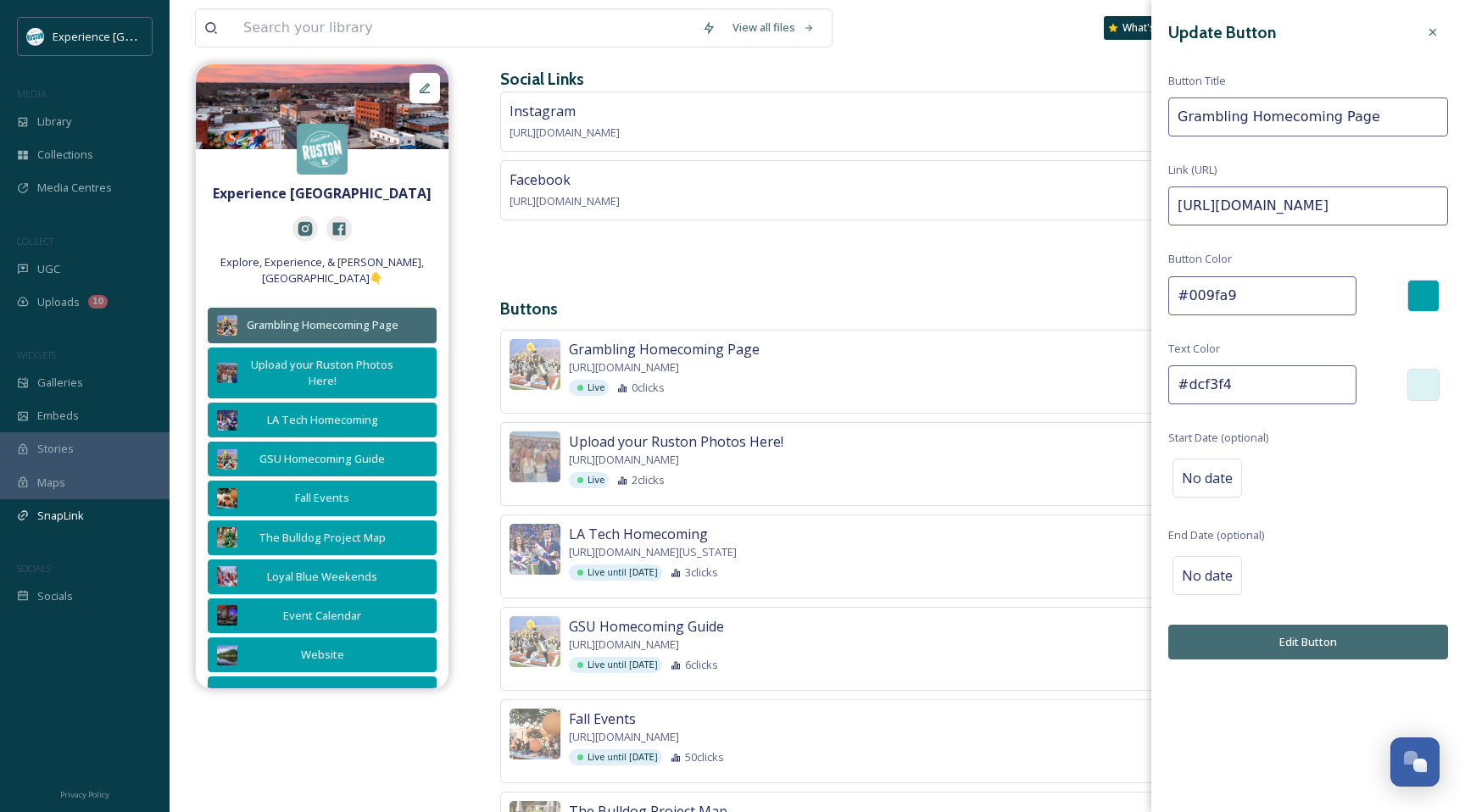
click at [1228, 626] on button "Edit Button" at bounding box center [1308, 642] width 280 height 35
